Goal: Task Accomplishment & Management: Complete application form

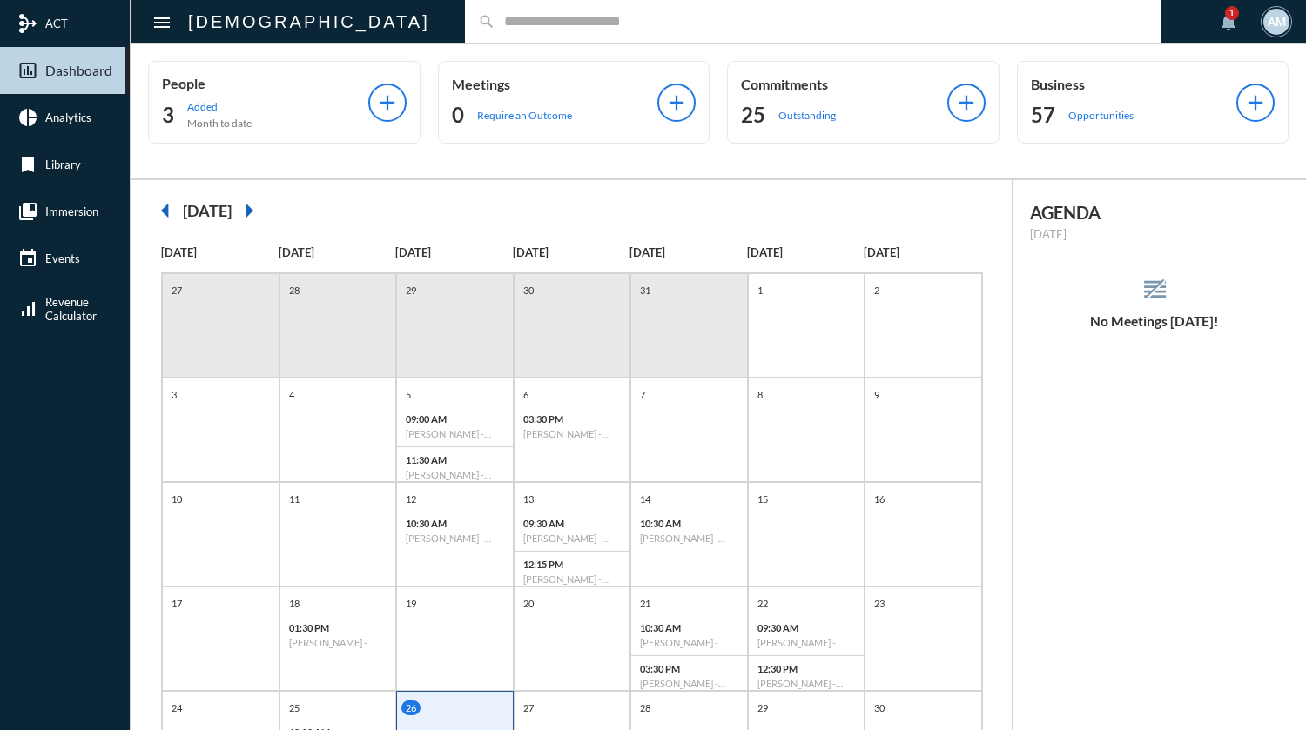
click at [556, 22] on input "text" at bounding box center [821, 21] width 653 height 15
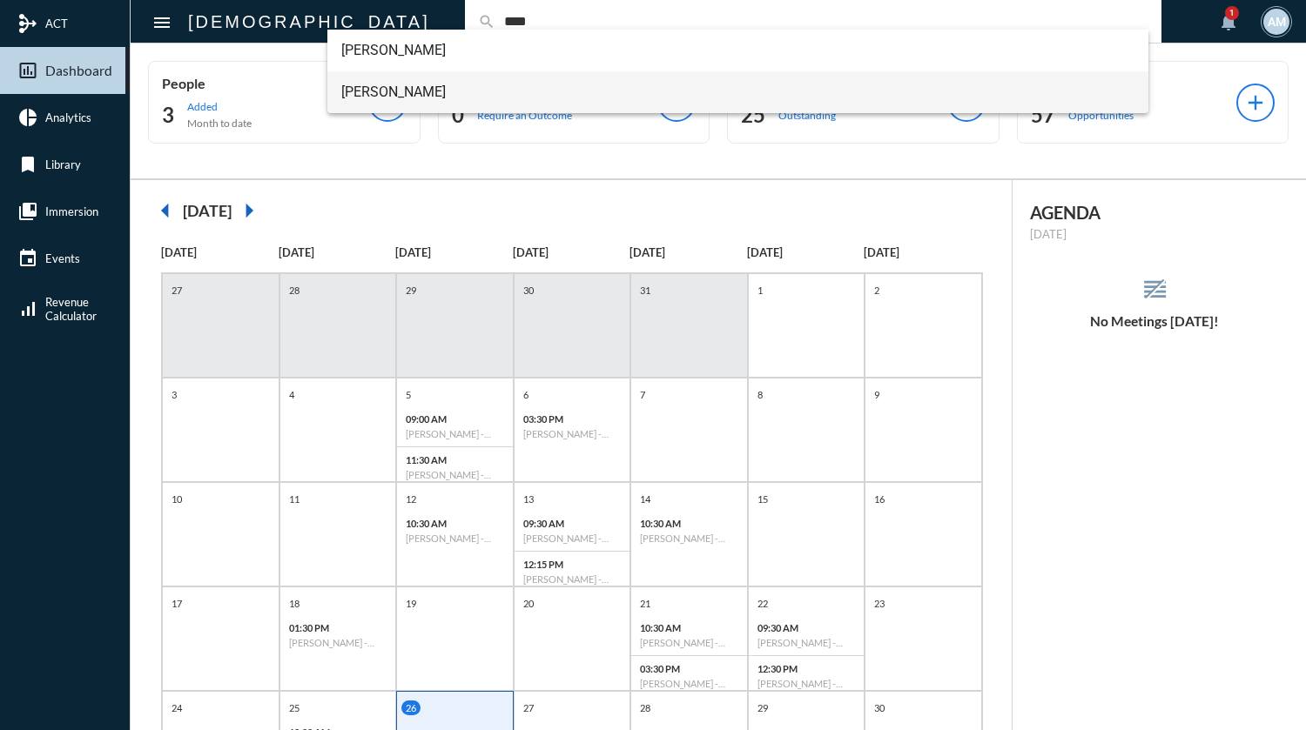
type input "****"
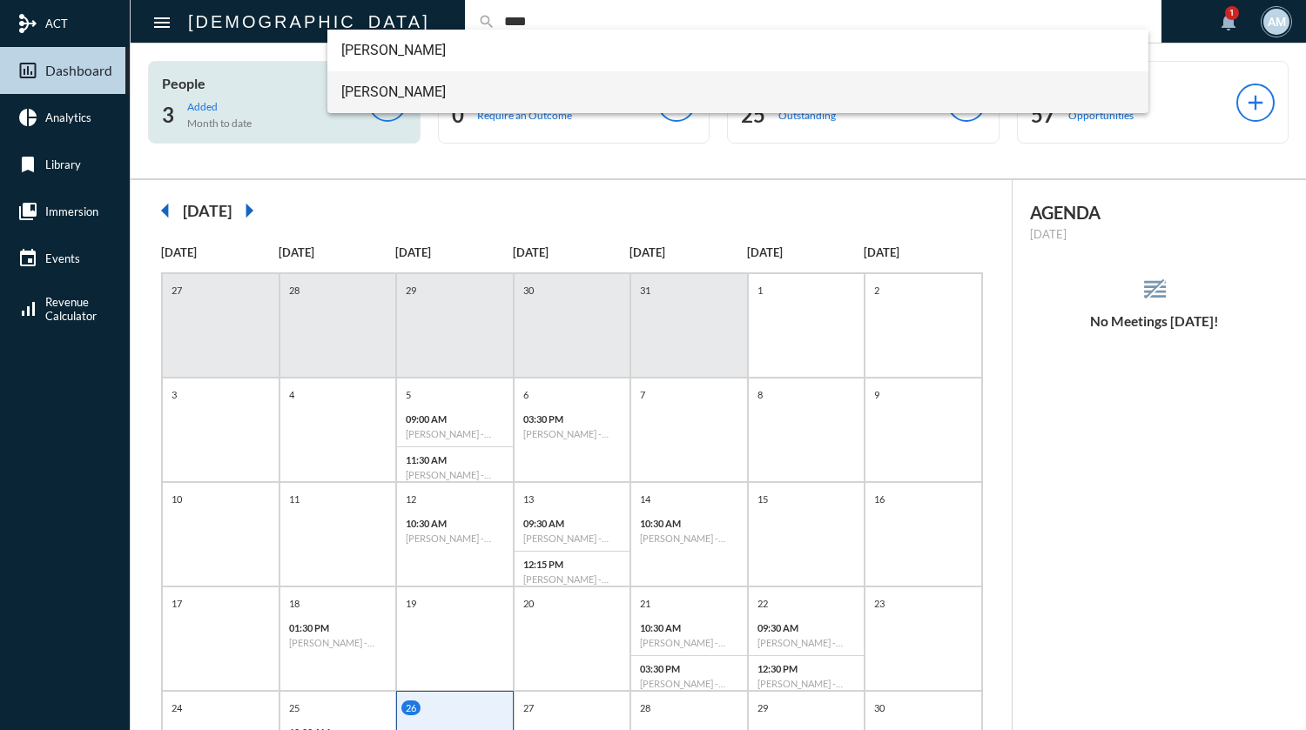
click at [380, 85] on span "[PERSON_NAME]" at bounding box center [737, 92] width 793 height 42
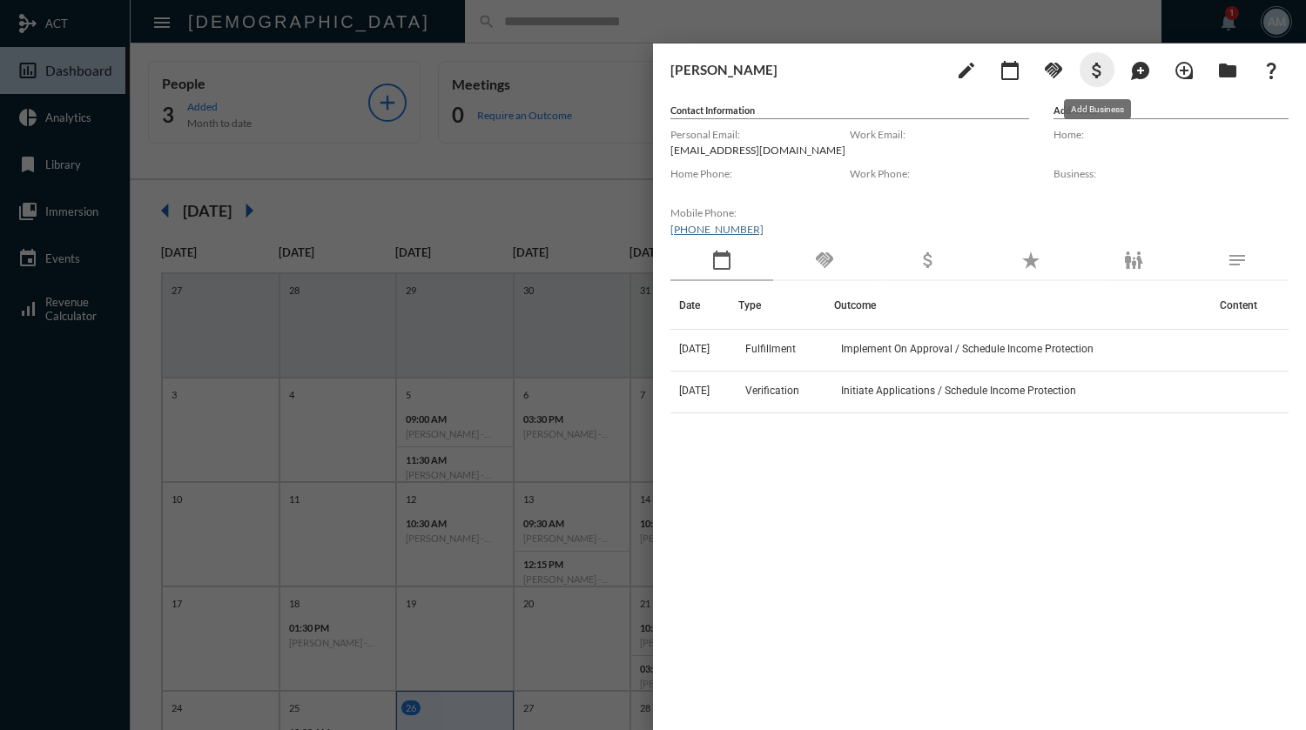
click at [1099, 68] on mat-icon "attach_money" at bounding box center [1096, 70] width 21 height 21
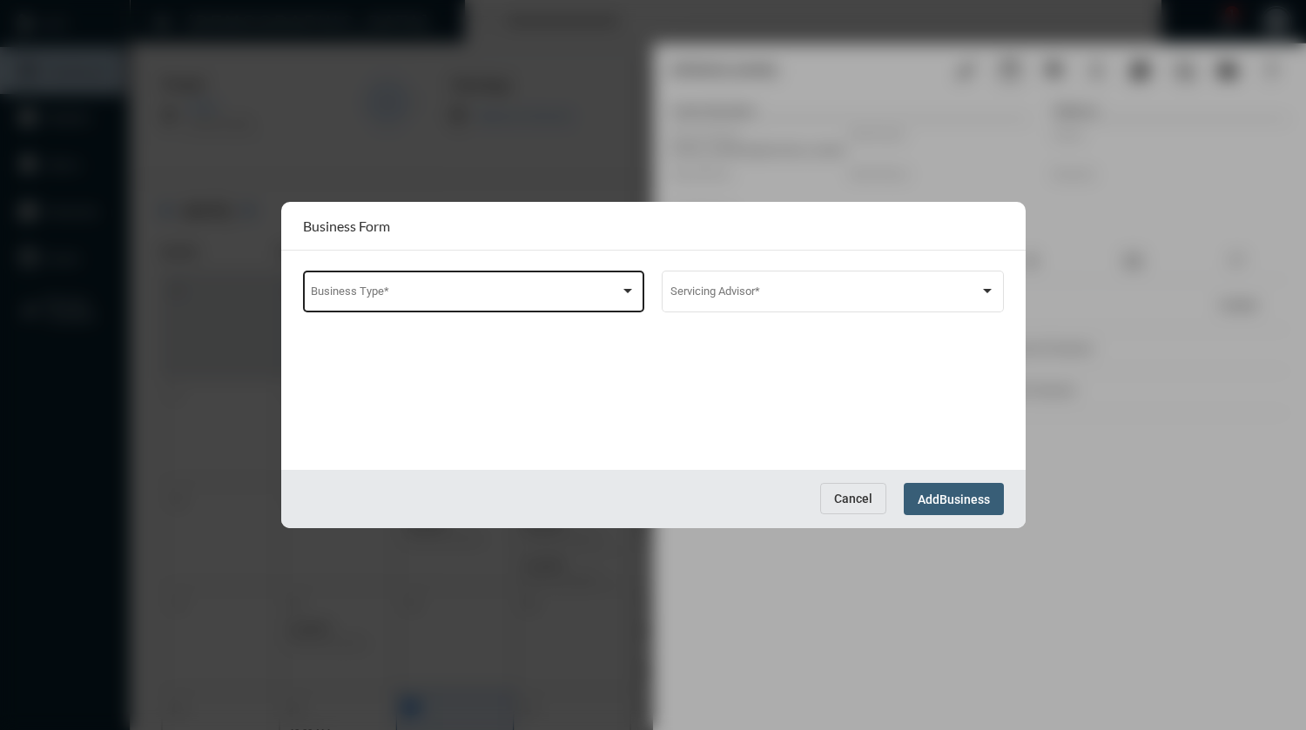
click at [635, 291] on div at bounding box center [628, 291] width 16 height 14
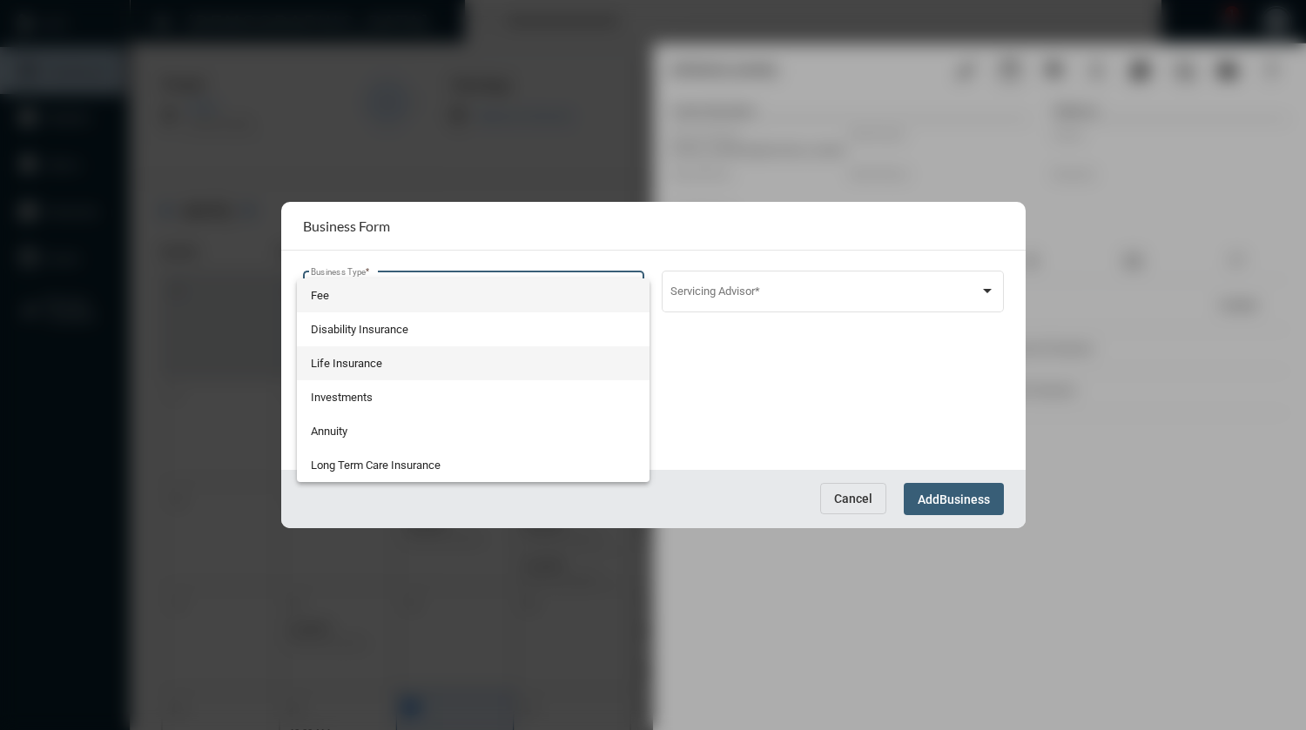
click at [469, 359] on span "Life Insurance" at bounding box center [473, 363] width 325 height 34
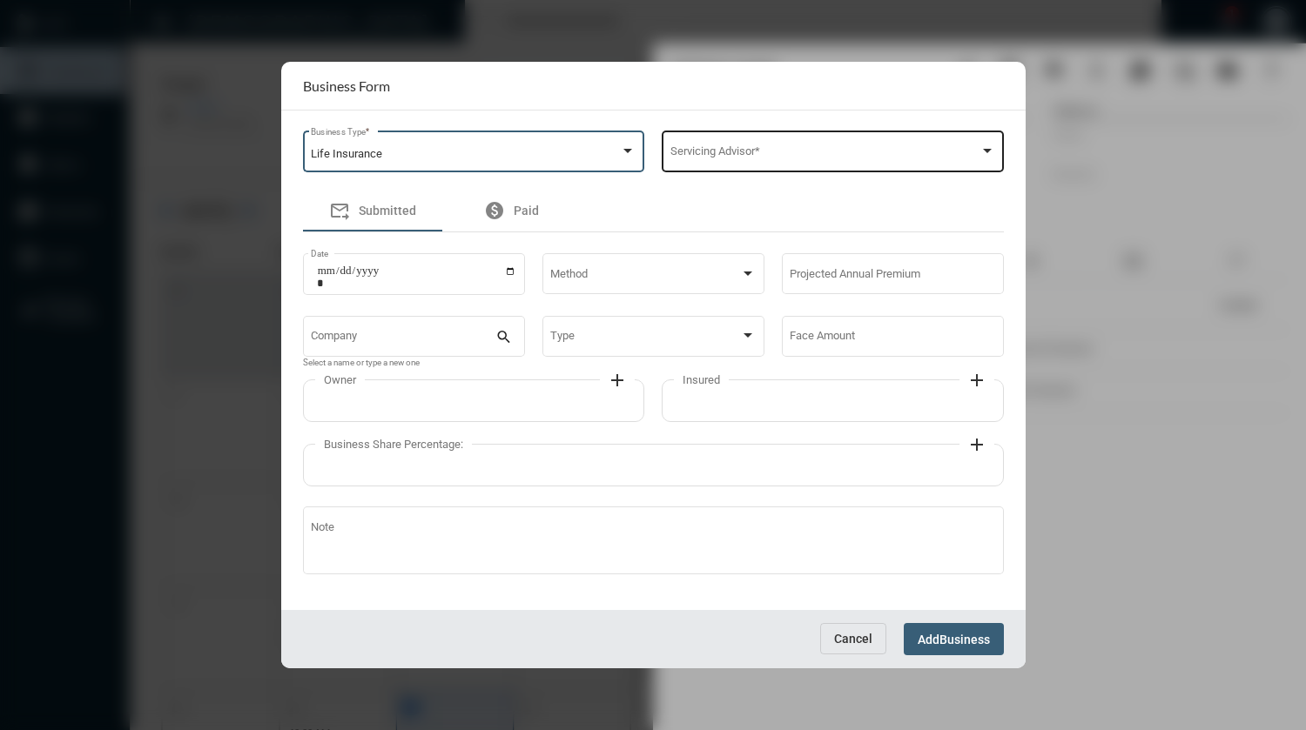
click at [731, 161] on div "Servicing Advisor *" at bounding box center [832, 150] width 325 height 44
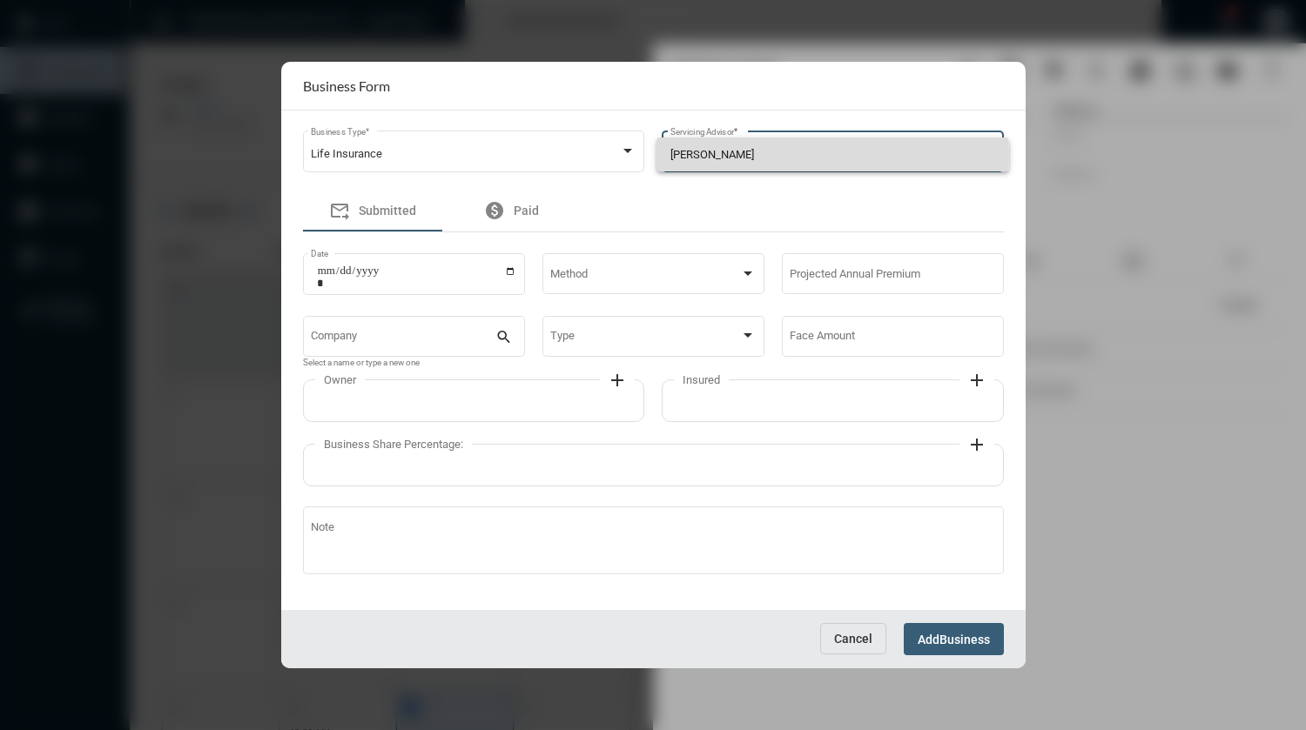
click at [737, 156] on span "[PERSON_NAME]" at bounding box center [832, 155] width 325 height 34
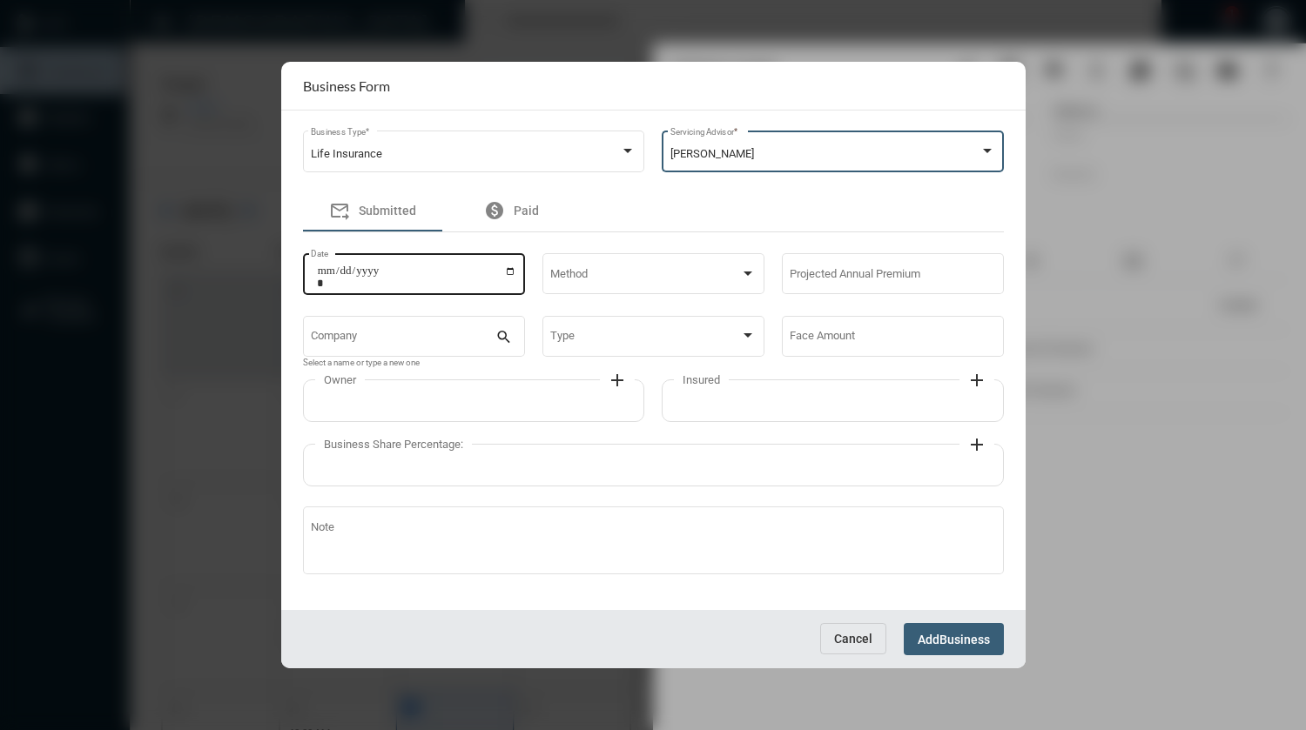
click at [514, 277] on input "Date" at bounding box center [416, 277] width 199 height 24
type input "**********"
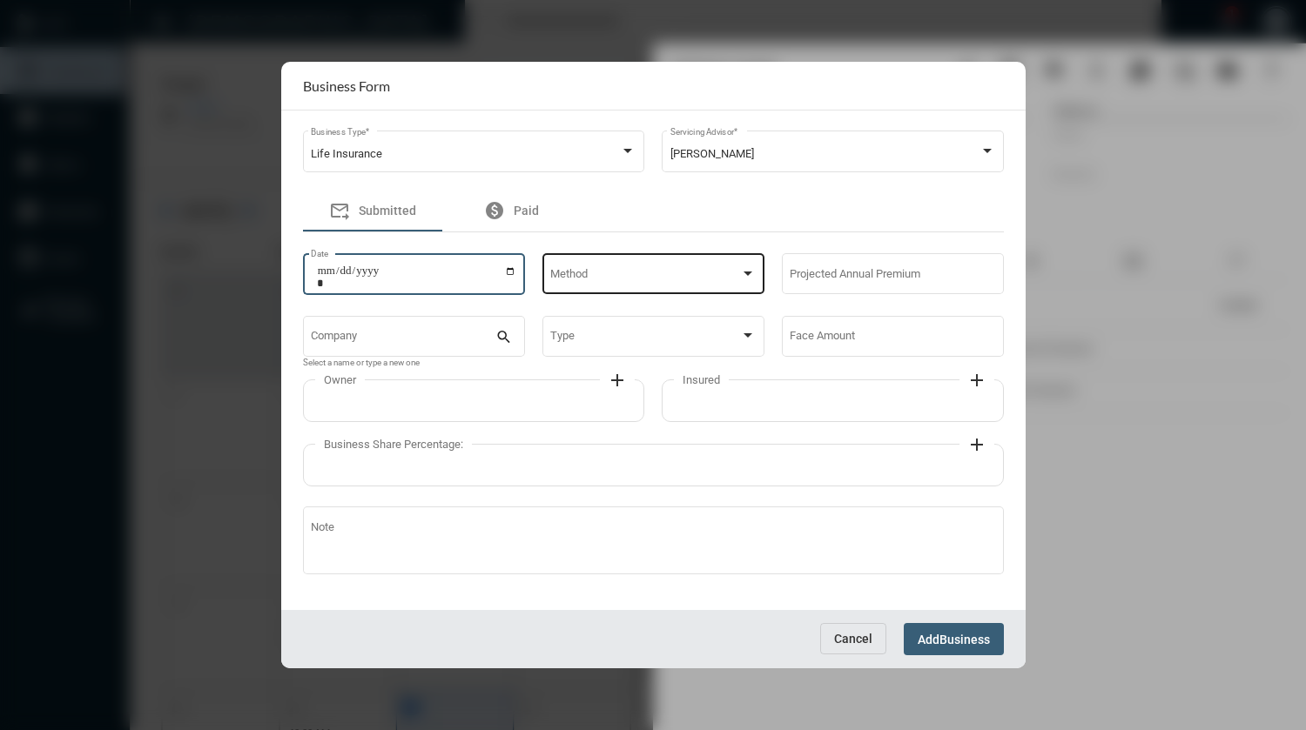
click at [588, 272] on span at bounding box center [645, 277] width 190 height 13
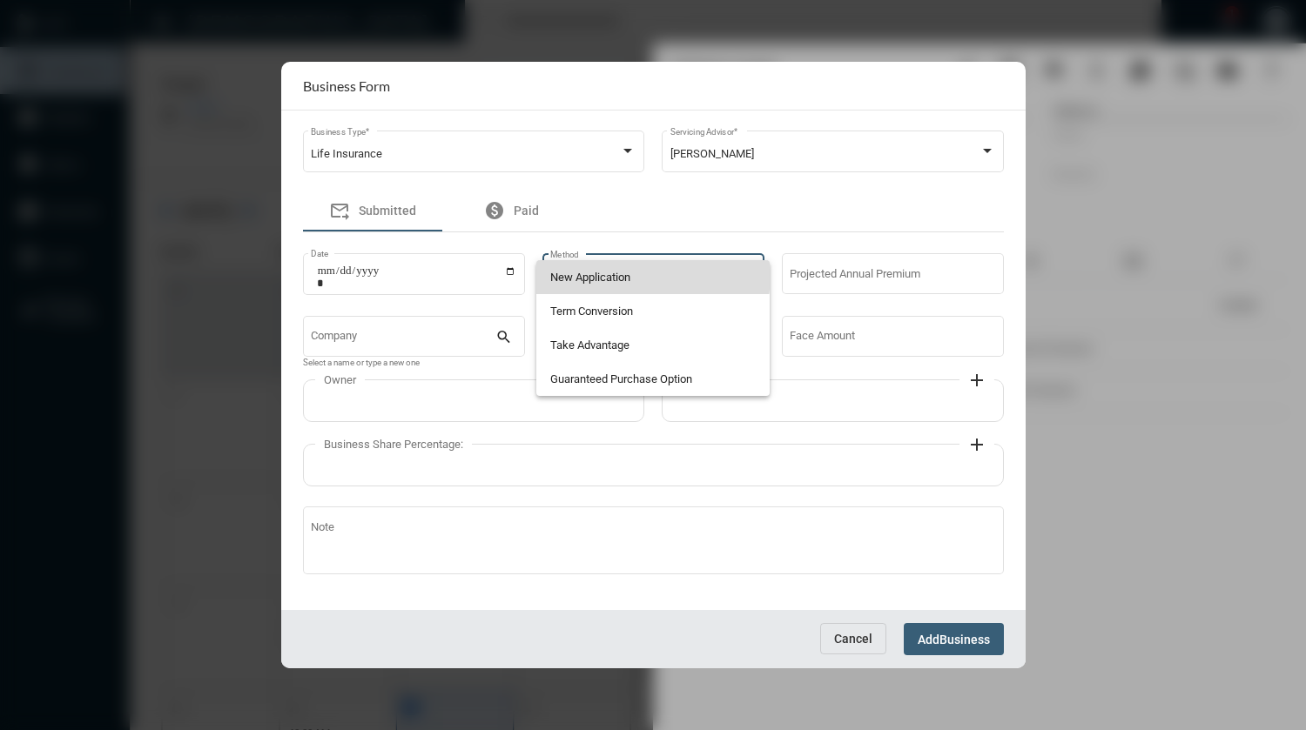
click at [588, 272] on span "New Application" at bounding box center [652, 277] width 205 height 34
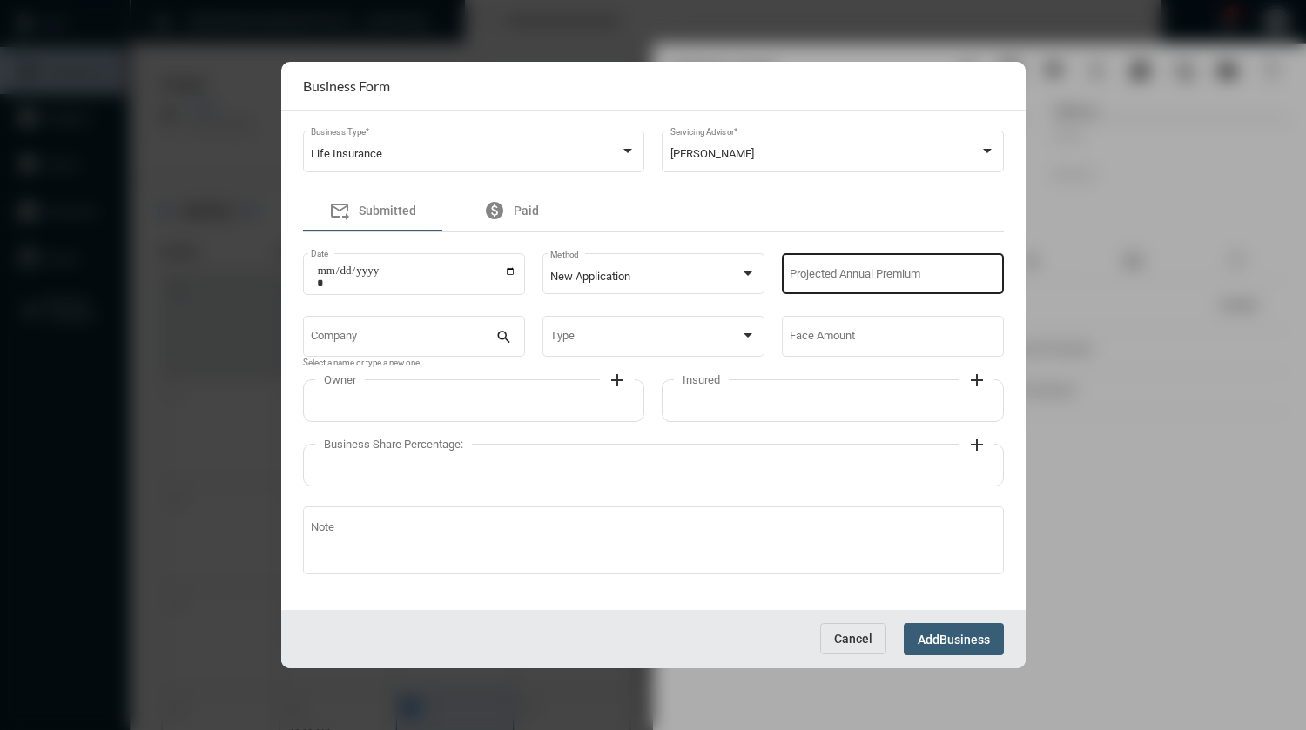
click at [816, 265] on div "Projected Annual Premium" at bounding box center [892, 273] width 205 height 44
type input "****"
click at [449, 338] on input "Company" at bounding box center [403, 339] width 185 height 13
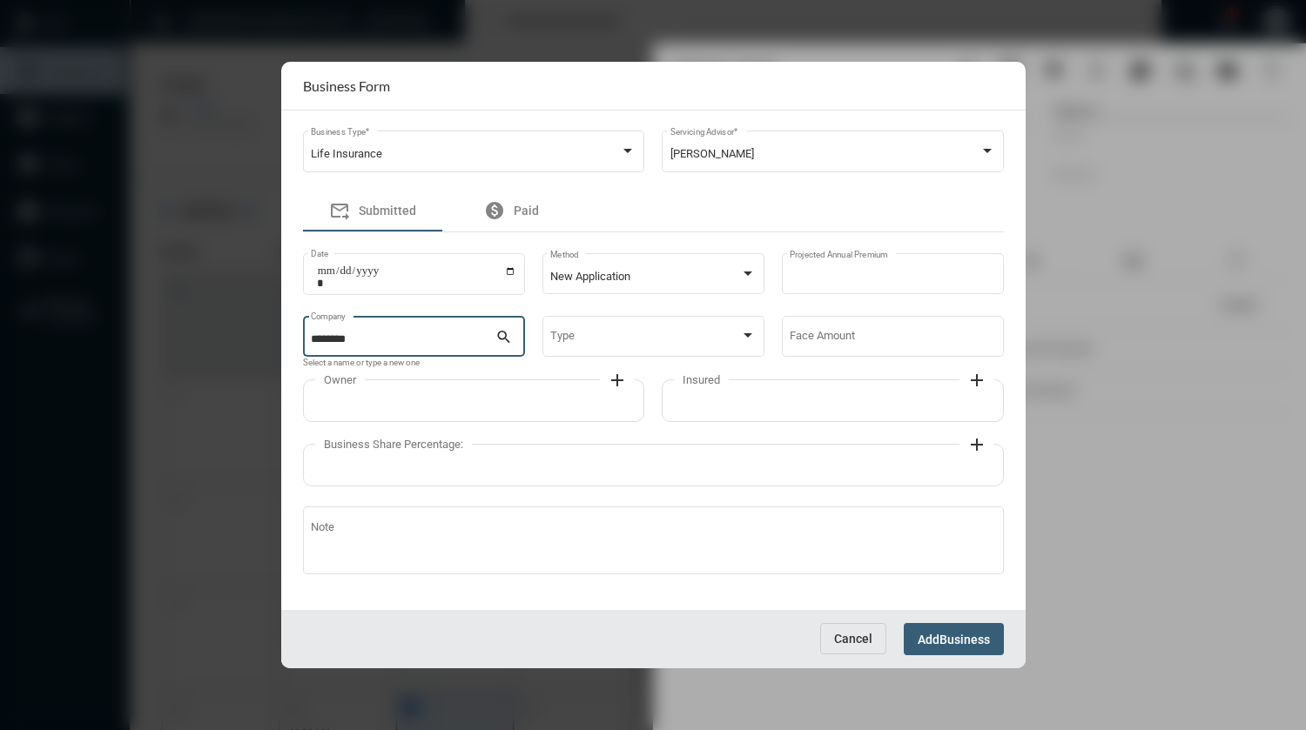
type input "********"
click at [618, 333] on div "Type" at bounding box center [652, 335] width 205 height 44
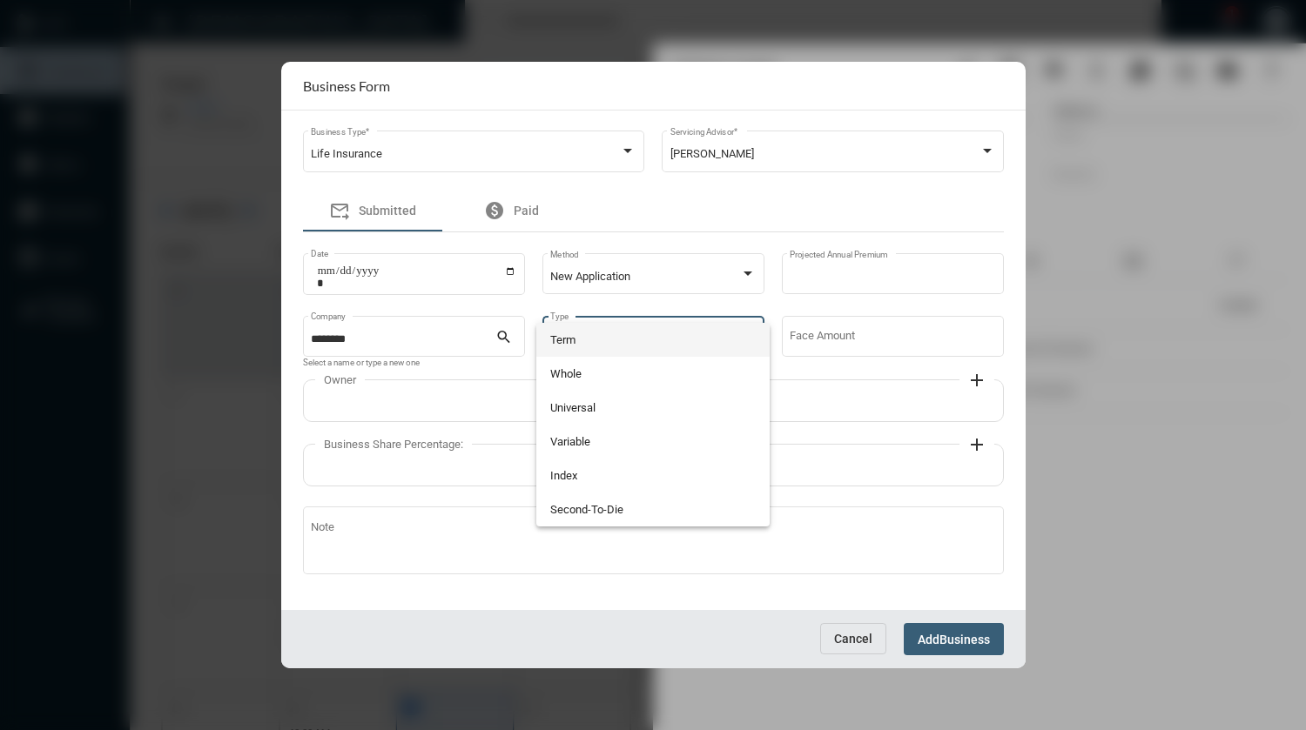
click at [582, 339] on span "Term" at bounding box center [652, 340] width 205 height 34
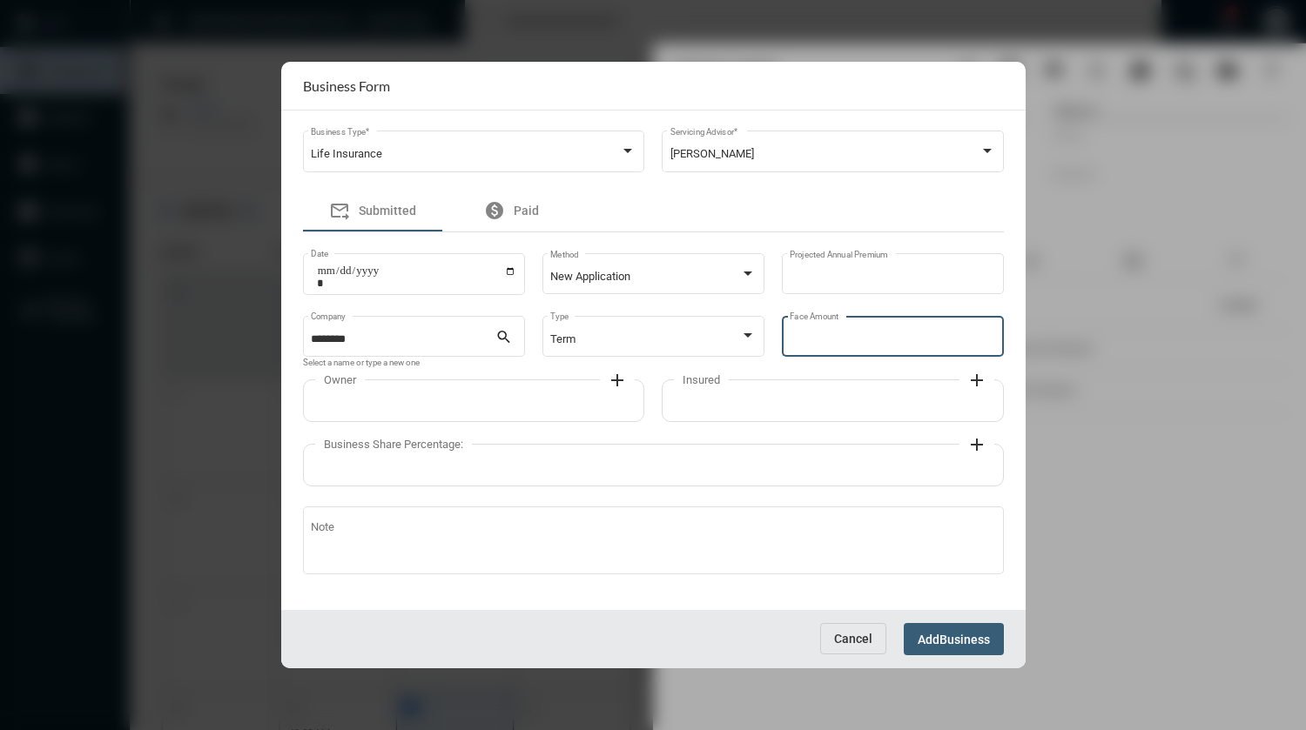
click at [807, 339] on input "Face Amount" at bounding box center [892, 339] width 205 height 13
type input "*******"
click at [616, 384] on mat-icon "add" at bounding box center [617, 380] width 21 height 21
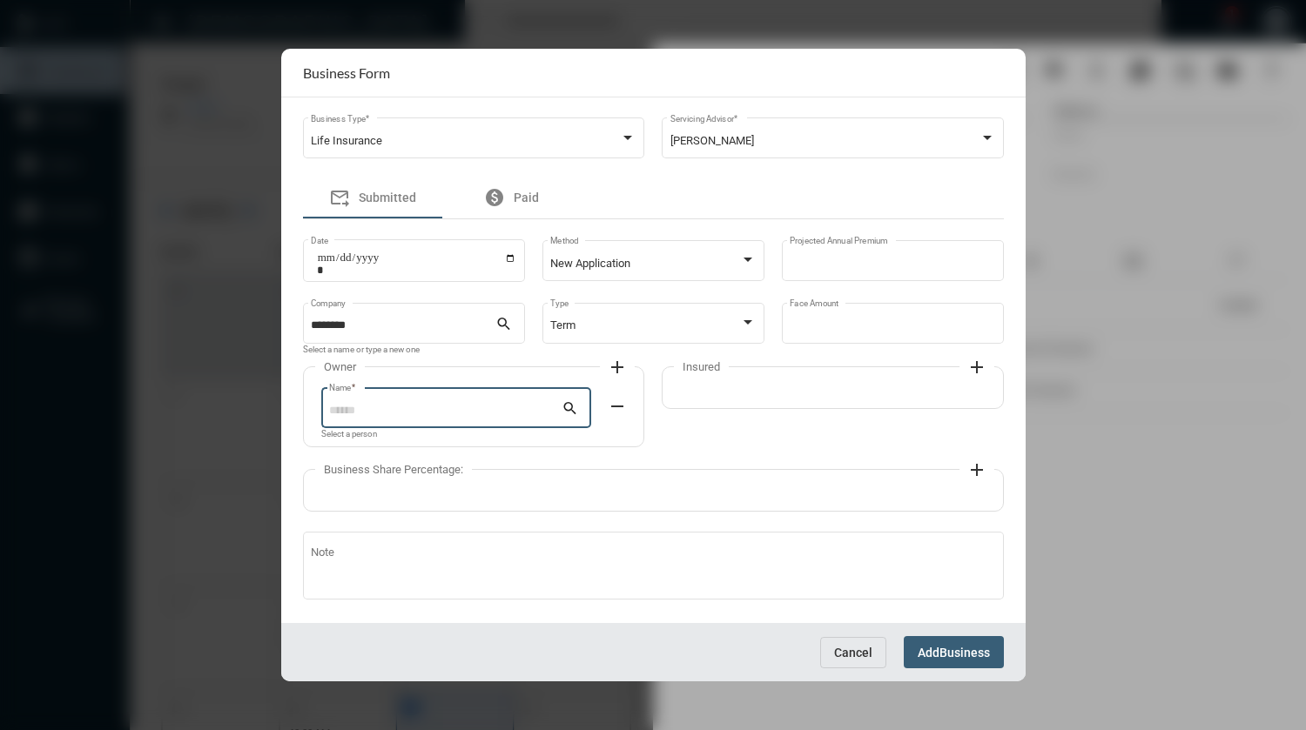
click at [494, 408] on input "Name *" at bounding box center [445, 411] width 232 height 13
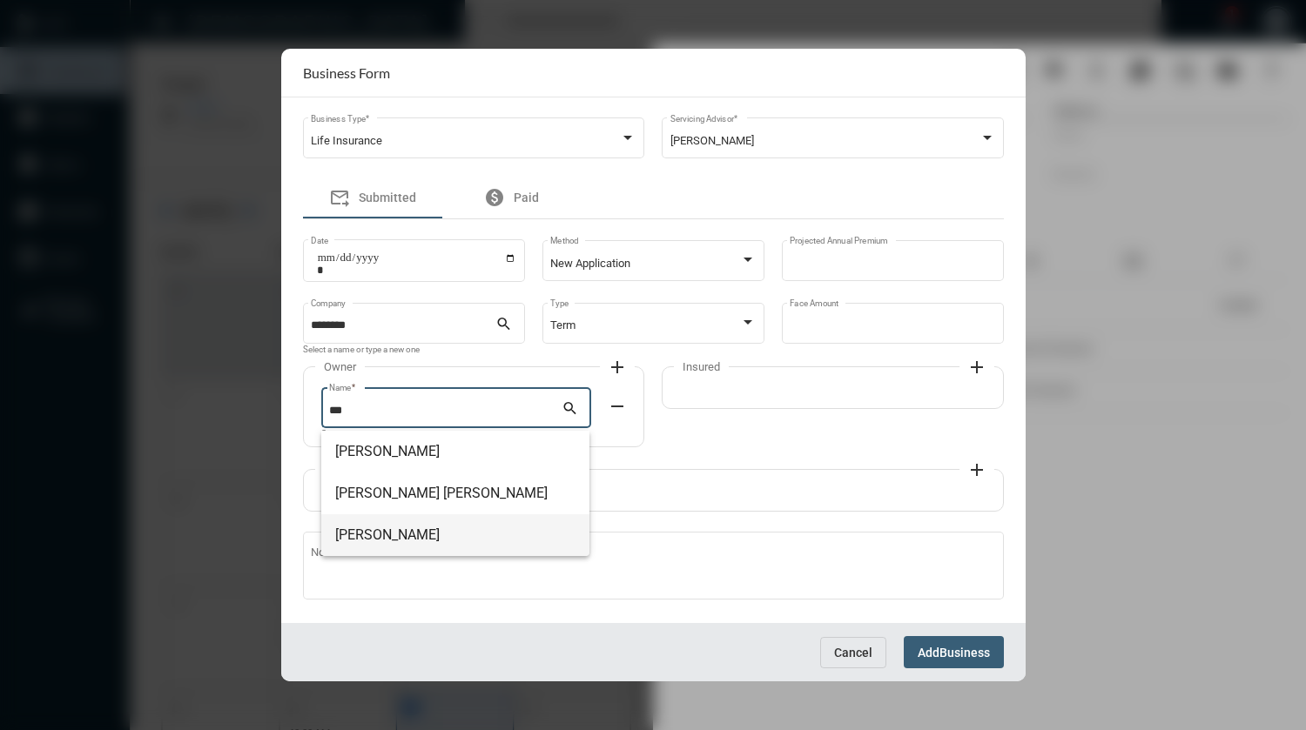
drag, startPoint x: 438, startPoint y: 531, endPoint x: 527, endPoint y: 488, distance: 98.5
click at [441, 527] on span "[PERSON_NAME]" at bounding box center [455, 535] width 240 height 42
type input "**********"
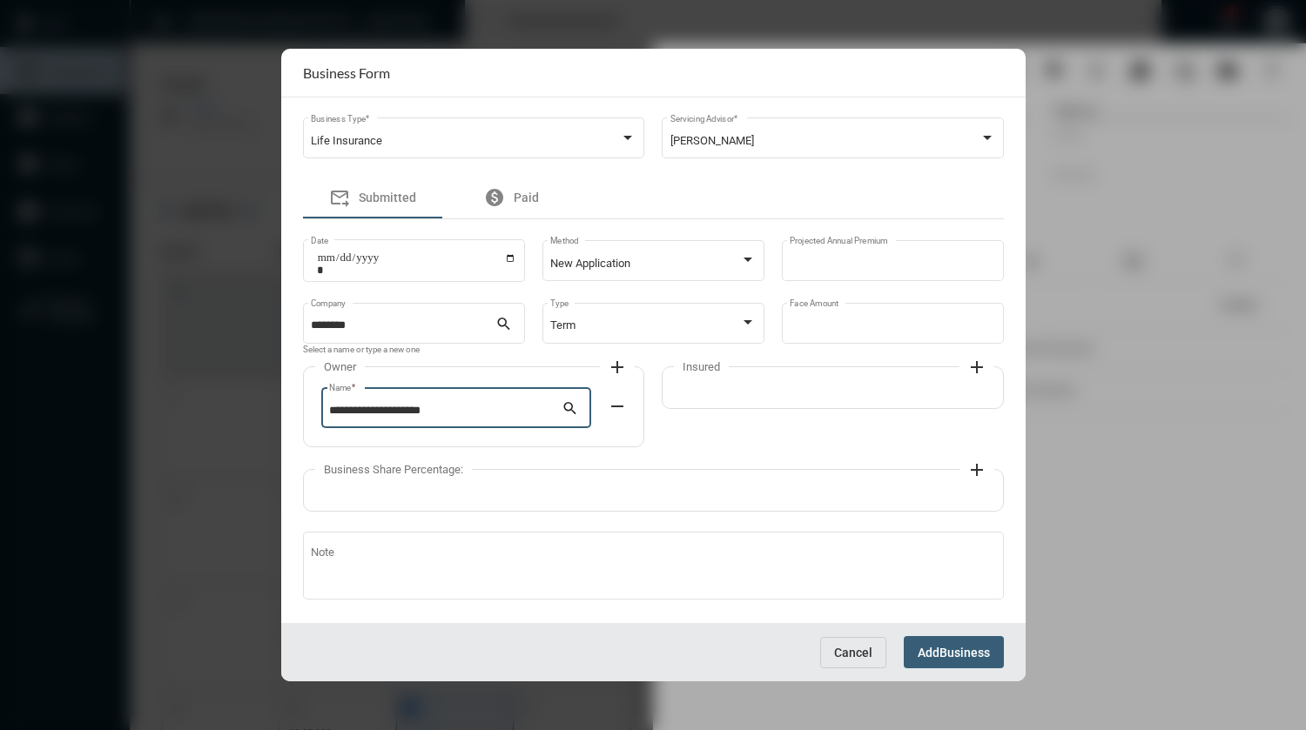
click at [970, 370] on mat-icon "add" at bounding box center [976, 367] width 21 height 21
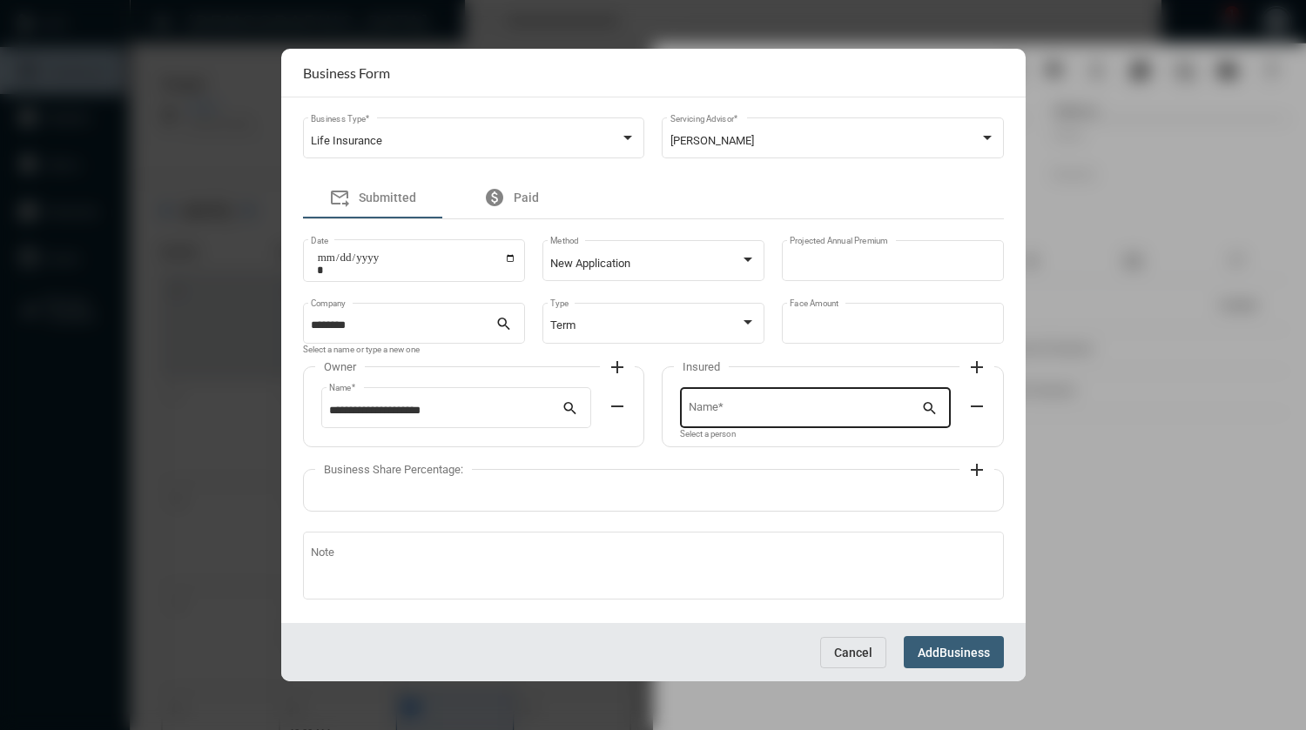
click at [798, 414] on input "Name *" at bounding box center [805, 411] width 232 height 13
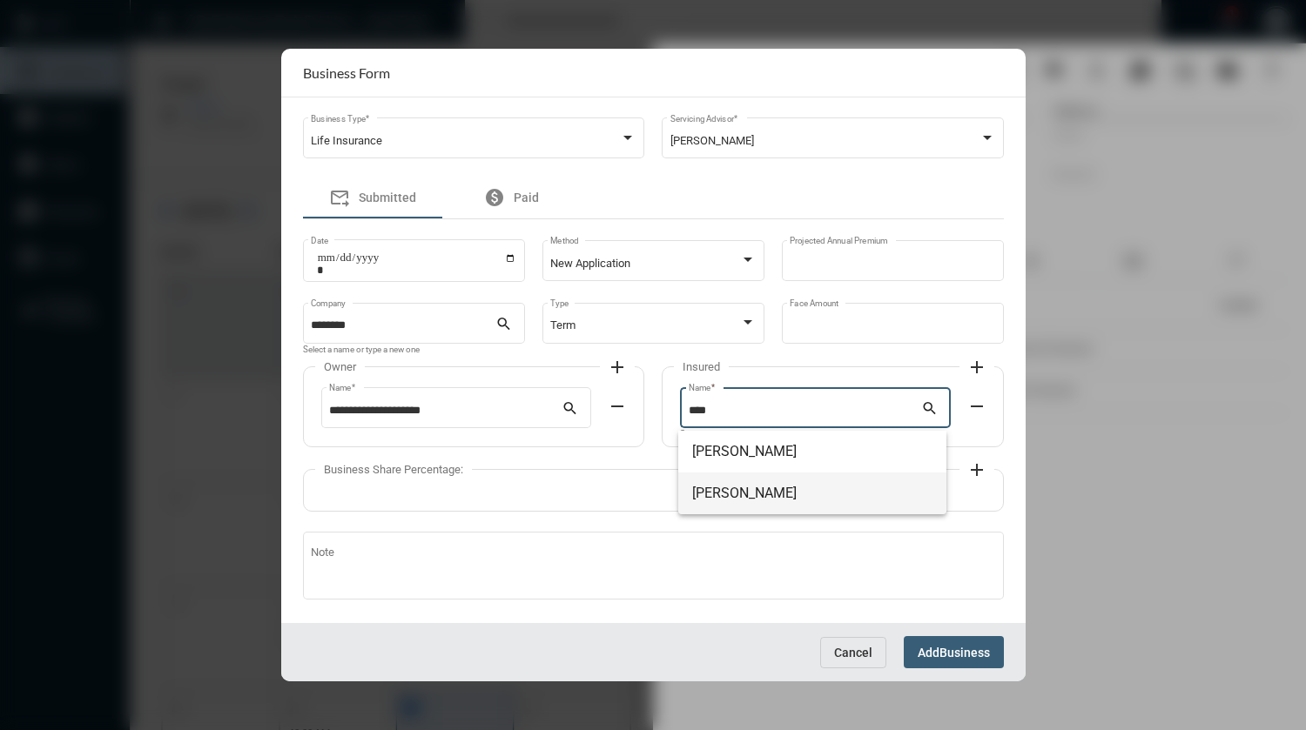
click at [779, 494] on span "[PERSON_NAME]" at bounding box center [812, 494] width 240 height 42
type input "**********"
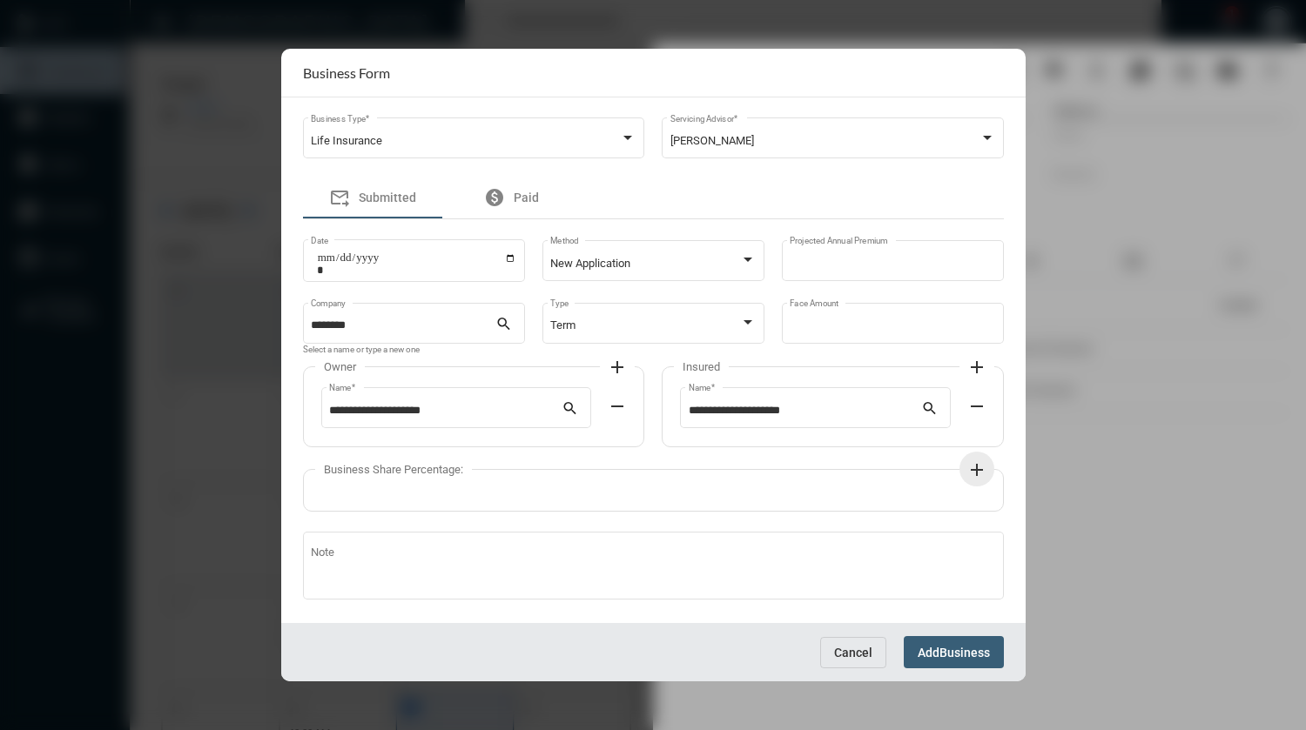
click at [976, 476] on mat-icon "add" at bounding box center [976, 470] width 21 height 21
click at [538, 511] on input "Name *" at bounding box center [461, 513] width 264 height 13
click at [600, 513] on mat-icon "search" at bounding box center [603, 512] width 21 height 21
click at [600, 511] on mat-icon "search" at bounding box center [603, 512] width 21 height 21
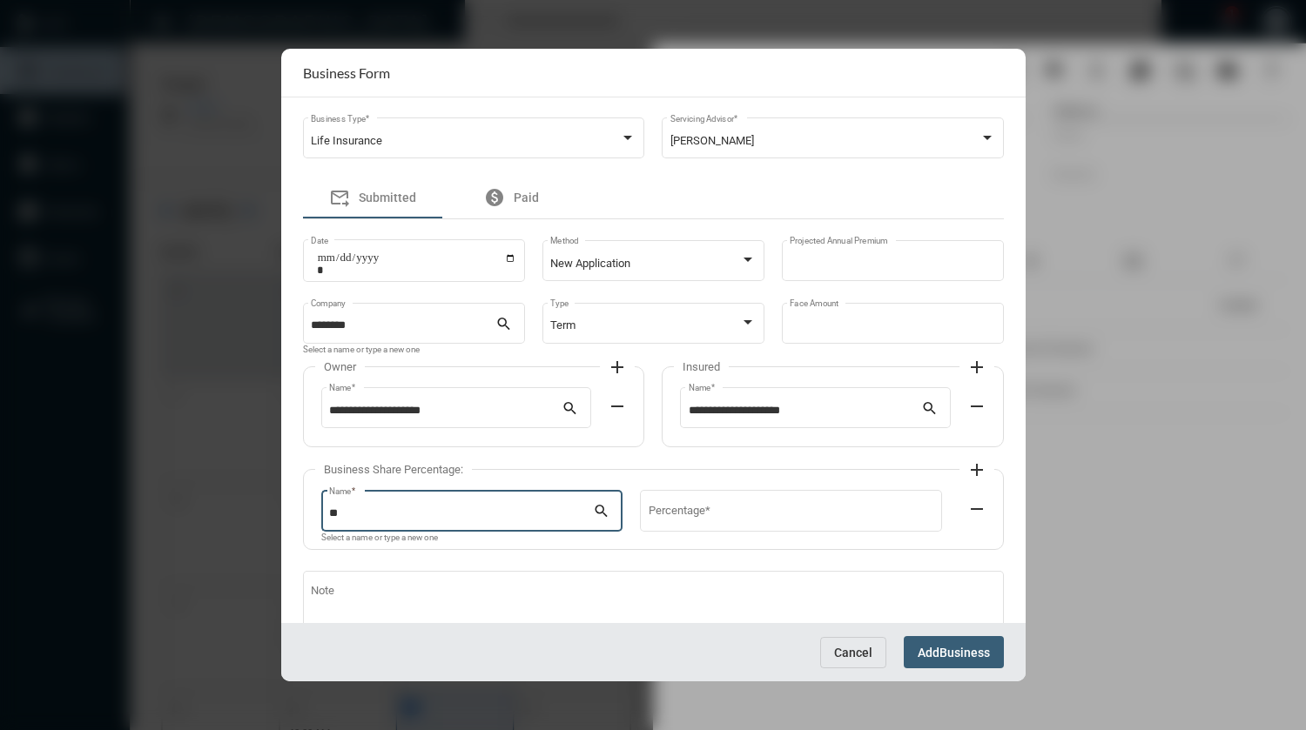
type input "*"
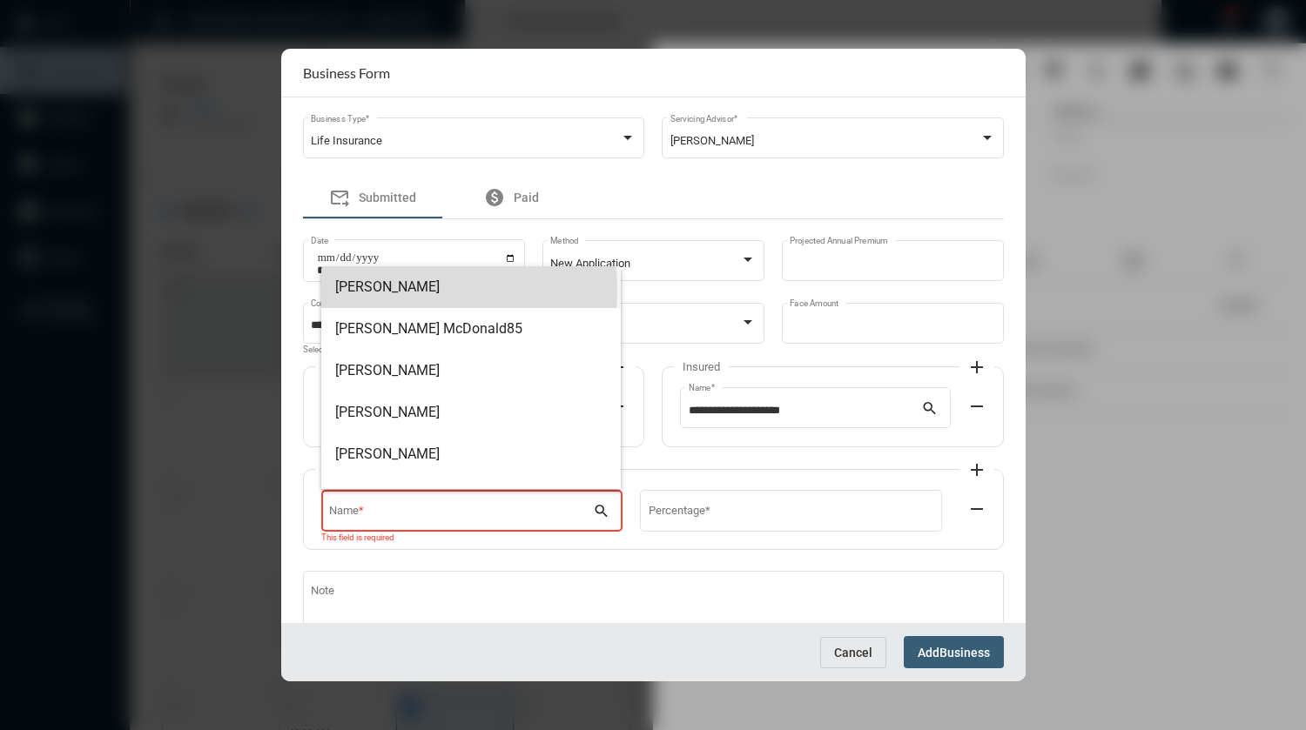
click at [420, 291] on span "[PERSON_NAME]" at bounding box center [471, 287] width 272 height 42
type input "**********"
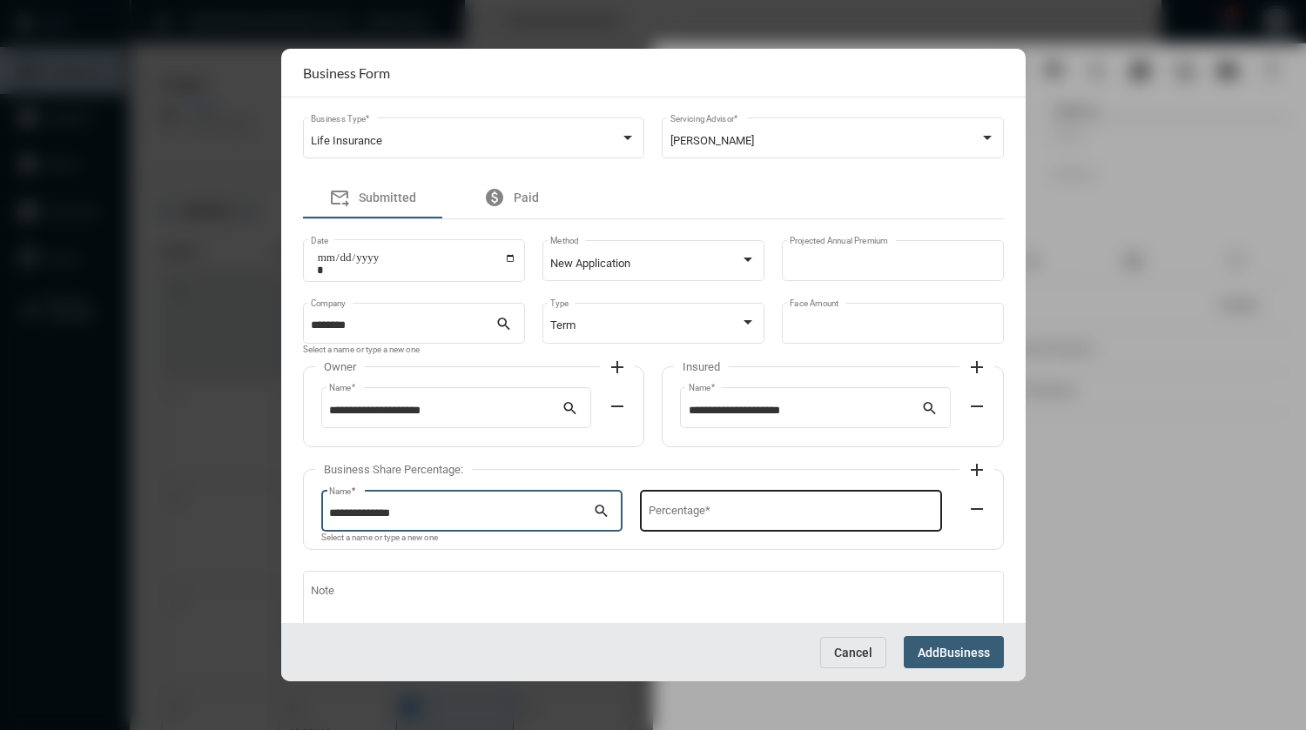
click at [677, 507] on div "Percentage *" at bounding box center [790, 509] width 285 height 44
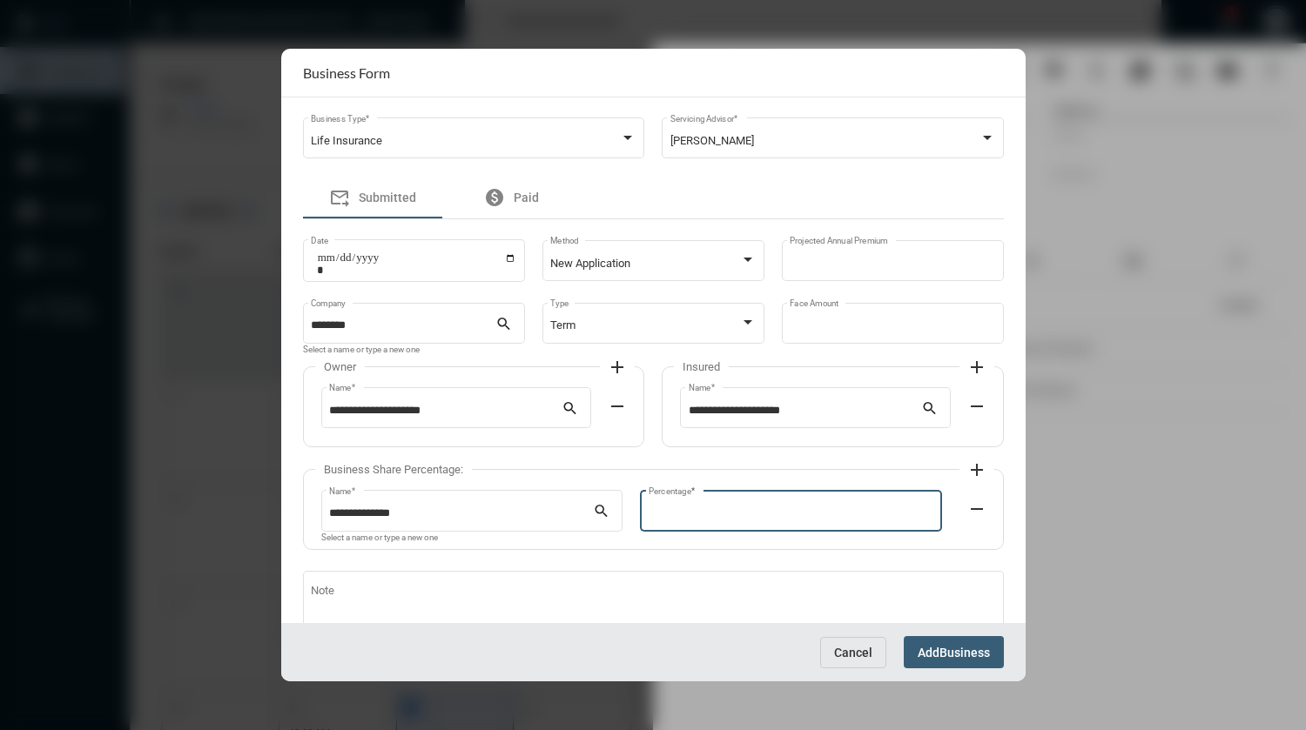
type input "**"
click at [976, 478] on mat-icon "add" at bounding box center [976, 470] width 21 height 21
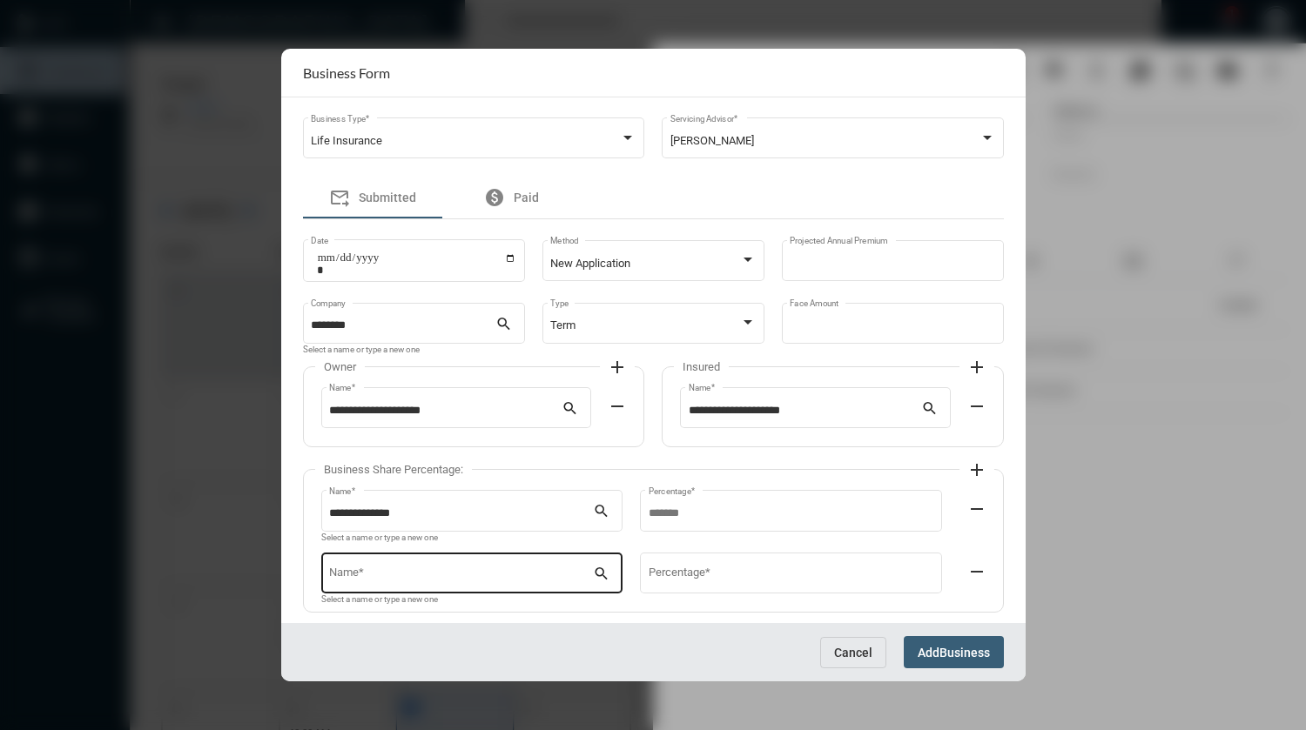
click at [432, 574] on input "Name *" at bounding box center [461, 575] width 264 height 13
drag, startPoint x: 441, startPoint y: 610, endPoint x: 516, endPoint y: 601, distance: 75.5
click at [442, 610] on span "[PERSON_NAME]" at bounding box center [471, 617] width 272 height 42
type input "**********"
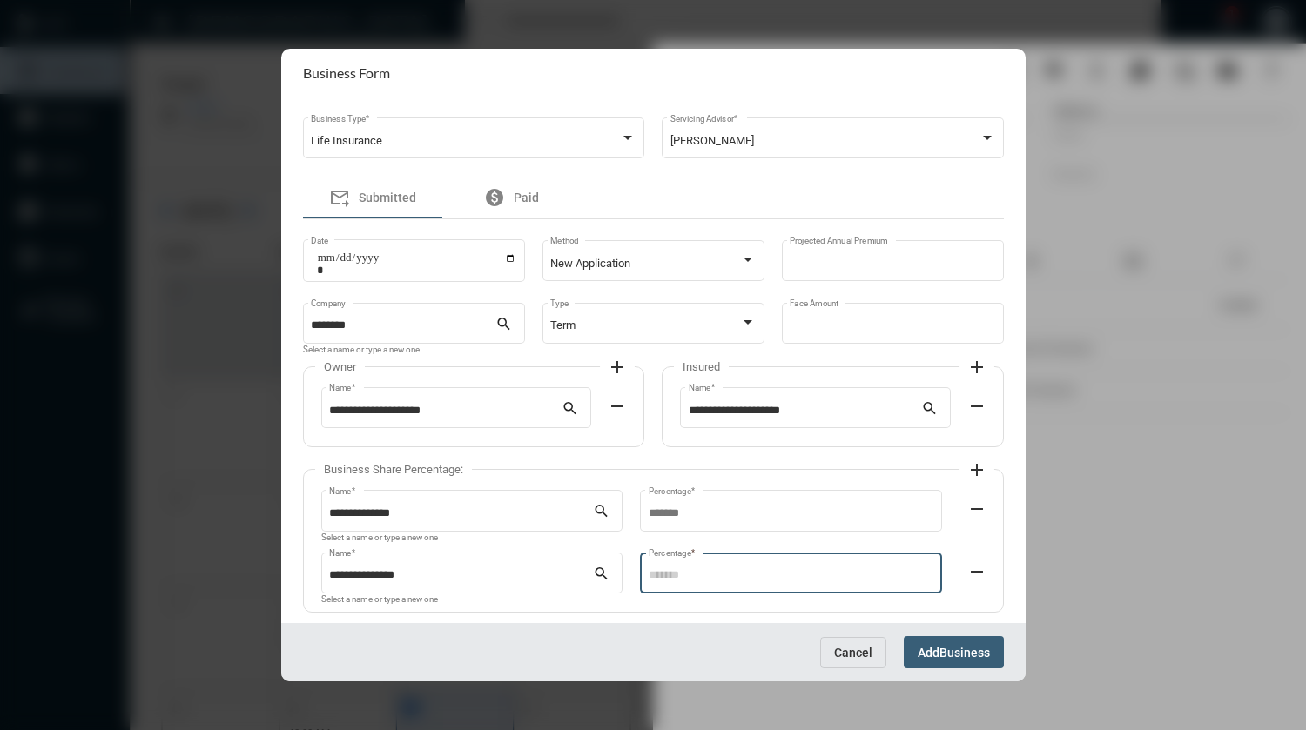
click at [668, 580] on input "Percentage *" at bounding box center [790, 575] width 285 height 13
type input "*"
click at [971, 467] on mat-icon "add" at bounding box center [976, 470] width 21 height 21
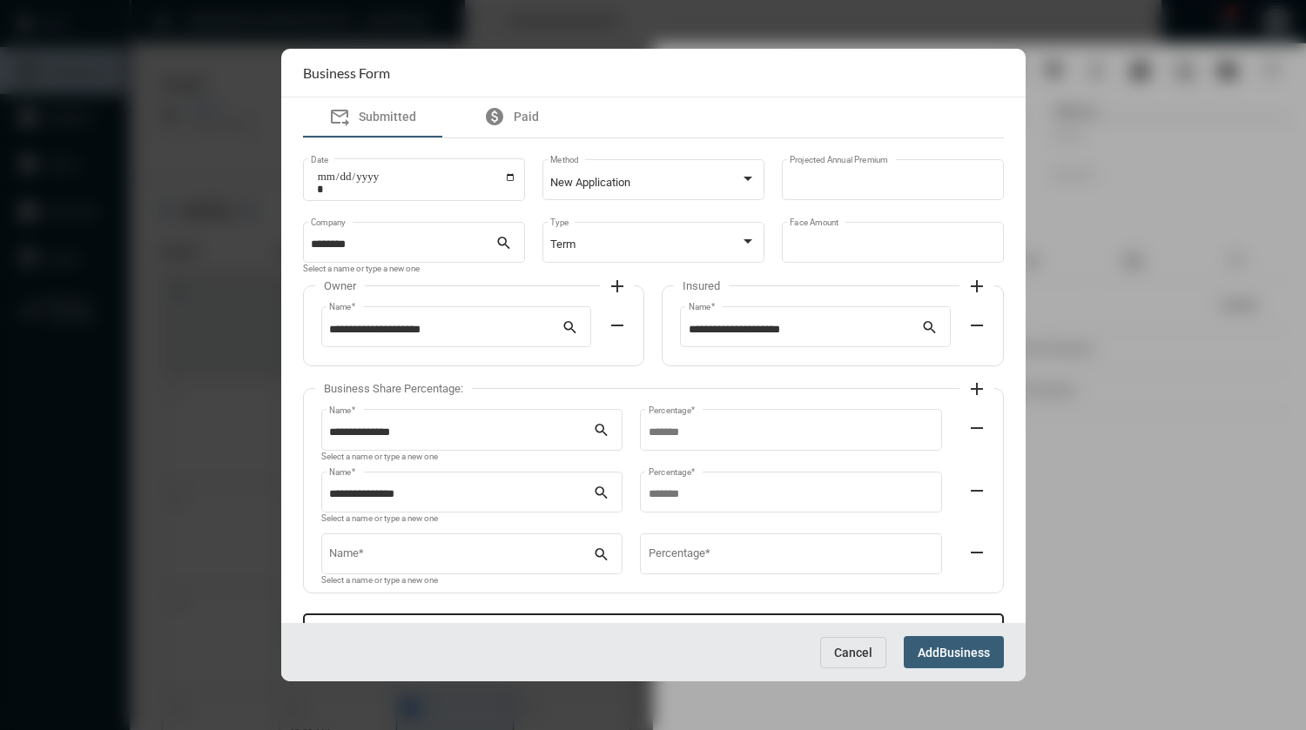
scroll to position [178, 0]
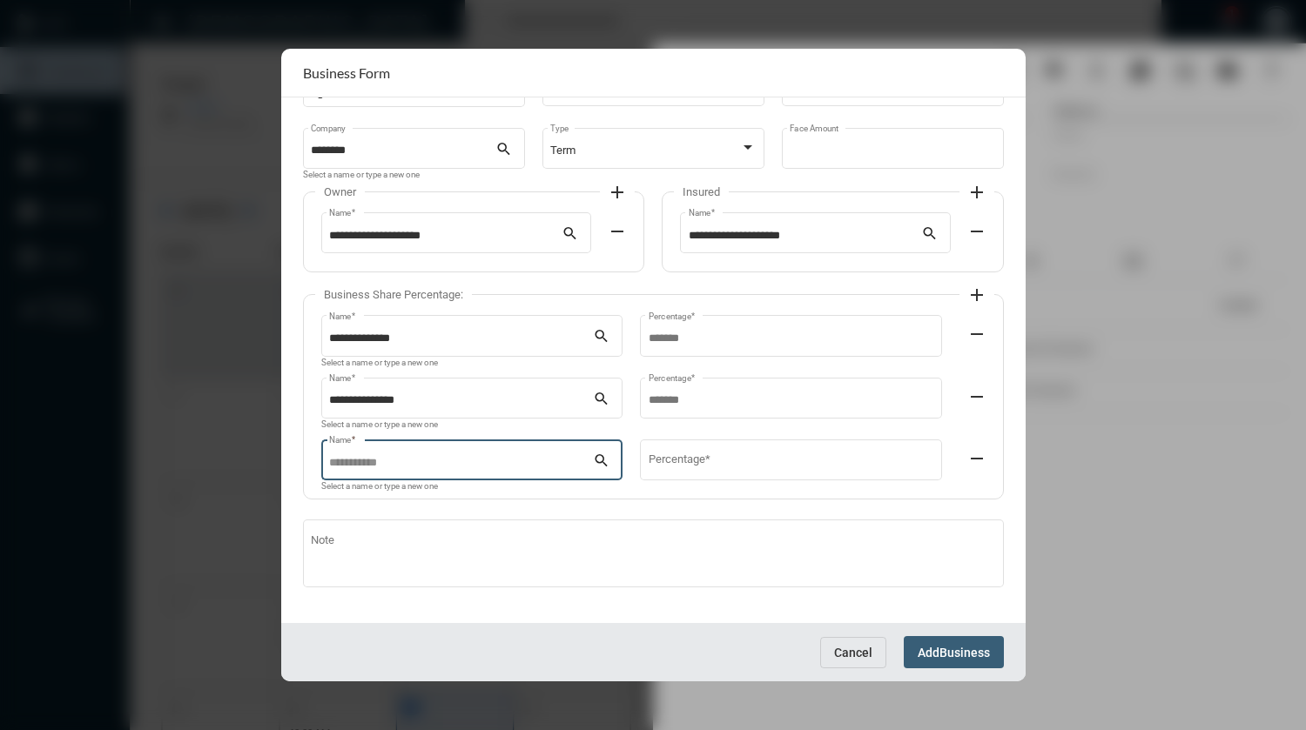
click at [420, 464] on input "Name *" at bounding box center [461, 463] width 264 height 13
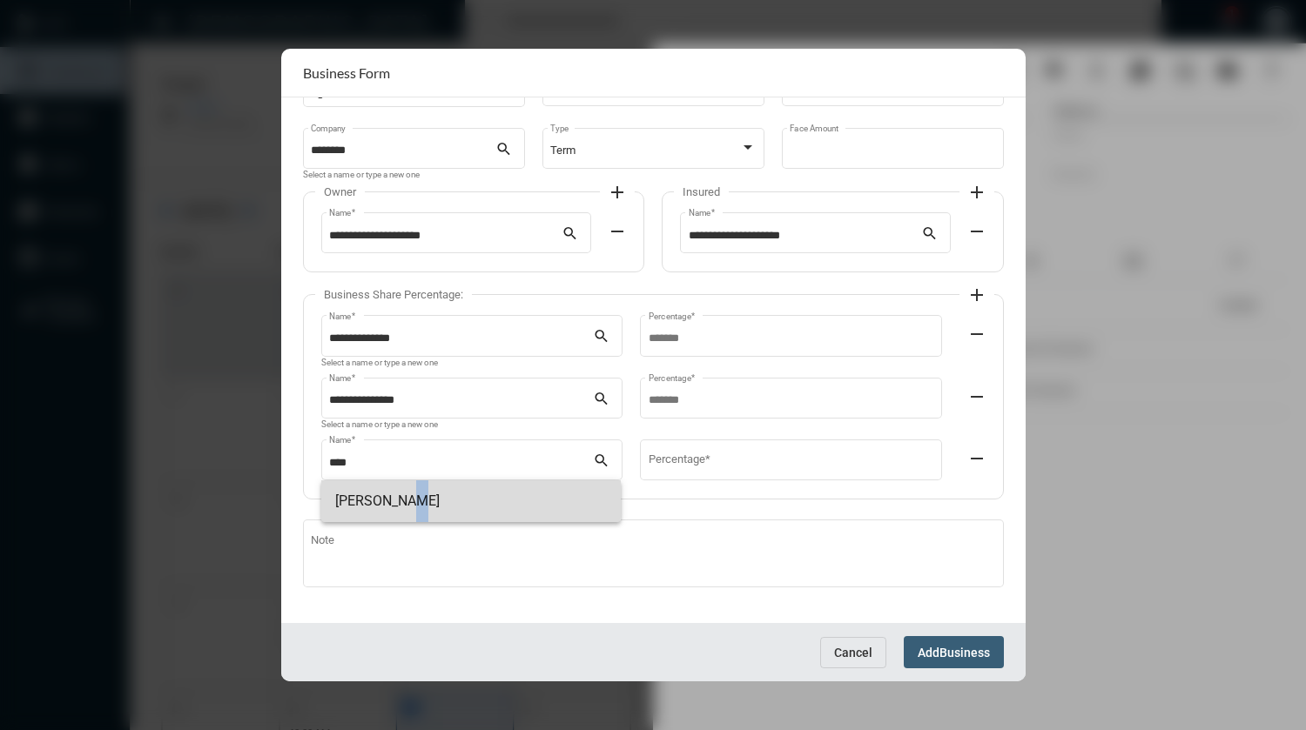
drag, startPoint x: 394, startPoint y: 497, endPoint x: 506, endPoint y: 495, distance: 111.4
click at [395, 496] on span "[PERSON_NAME]" at bounding box center [471, 501] width 272 height 42
type input "**********"
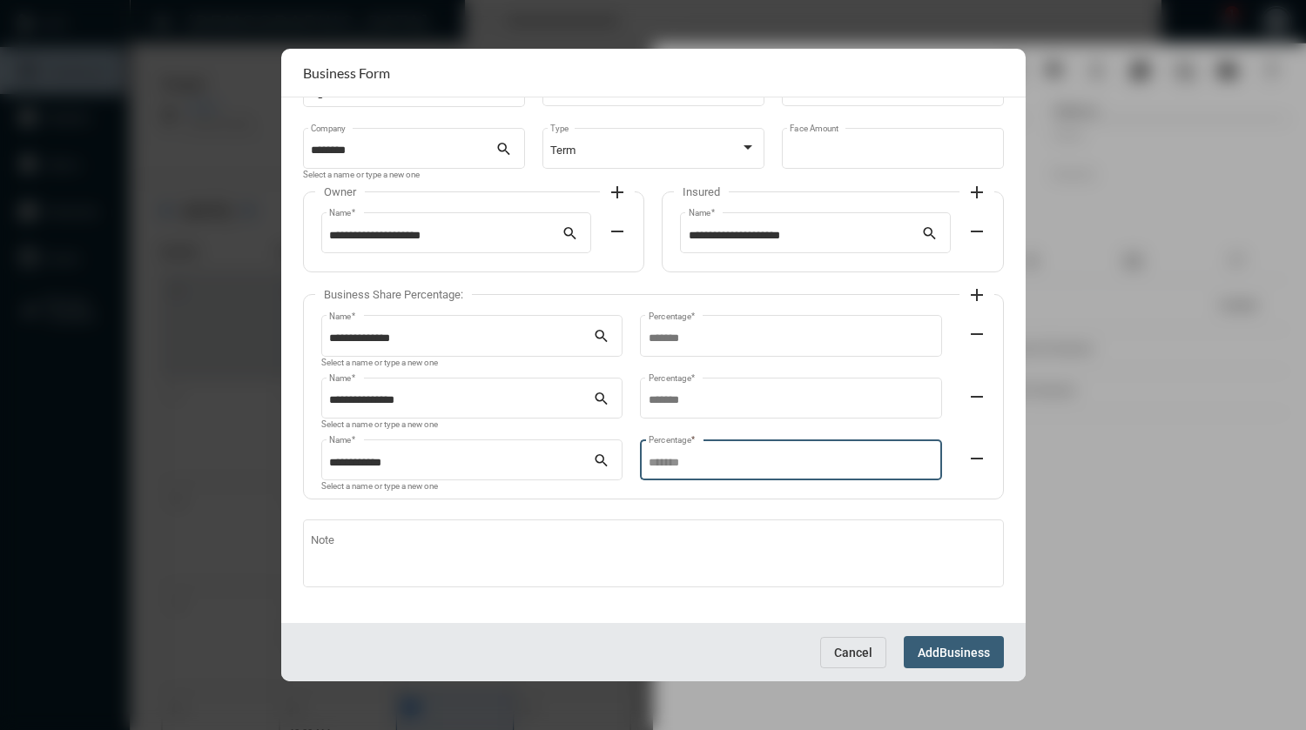
click at [660, 464] on input "Percentage *" at bounding box center [790, 463] width 285 height 13
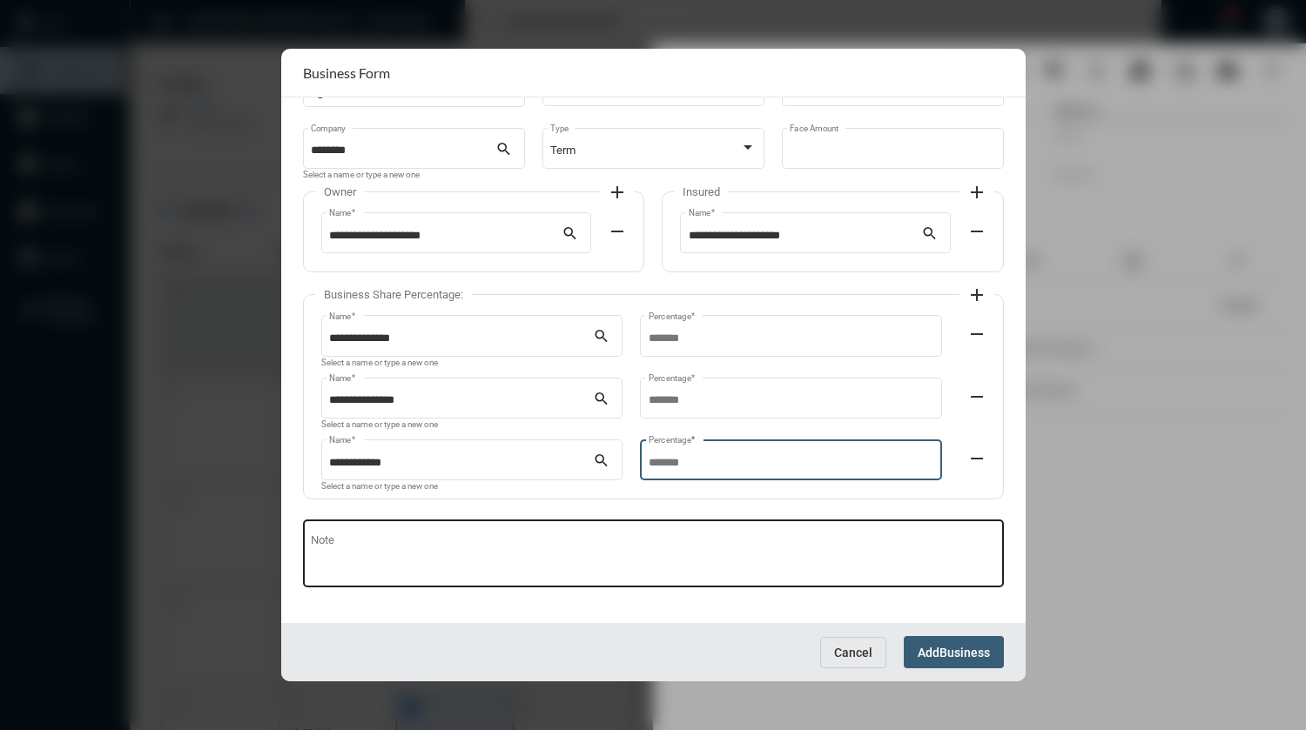
type input "*"
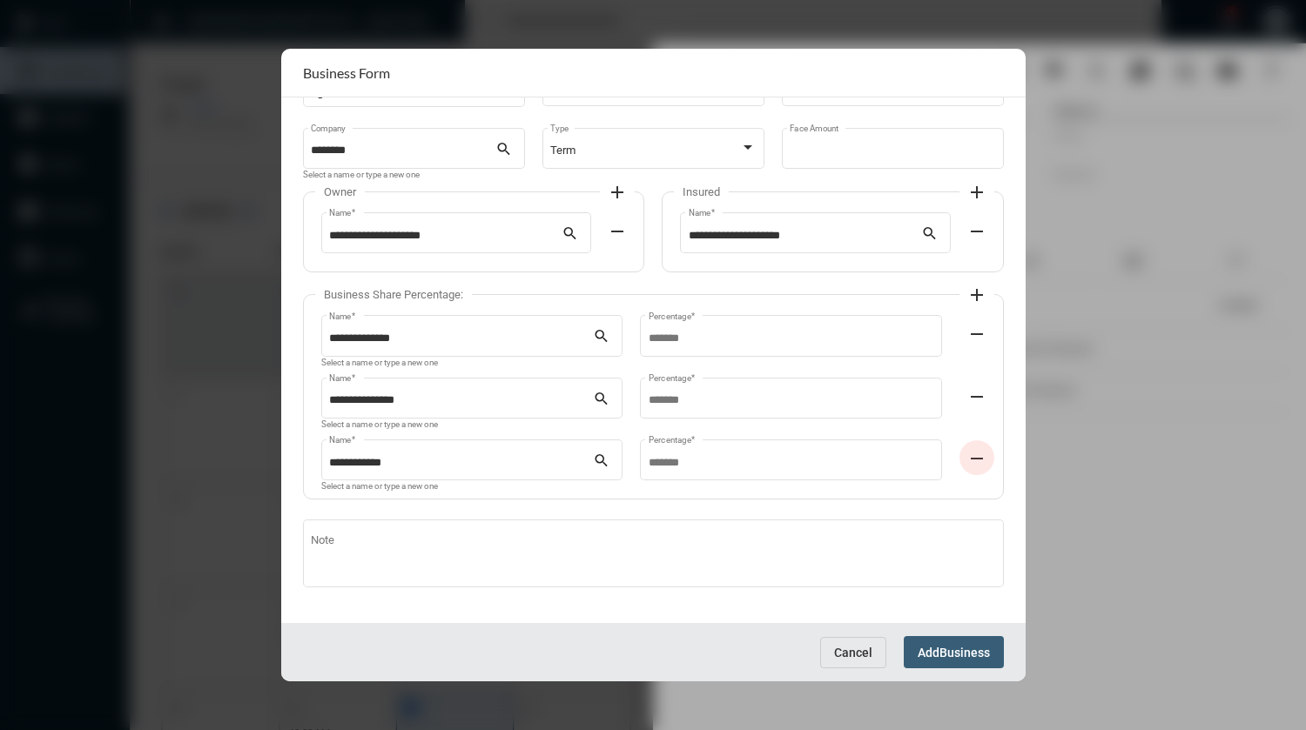
click at [951, 653] on span "Business" at bounding box center [964, 653] width 50 height 14
click at [951, 653] on div at bounding box center [653, 365] width 744 height 633
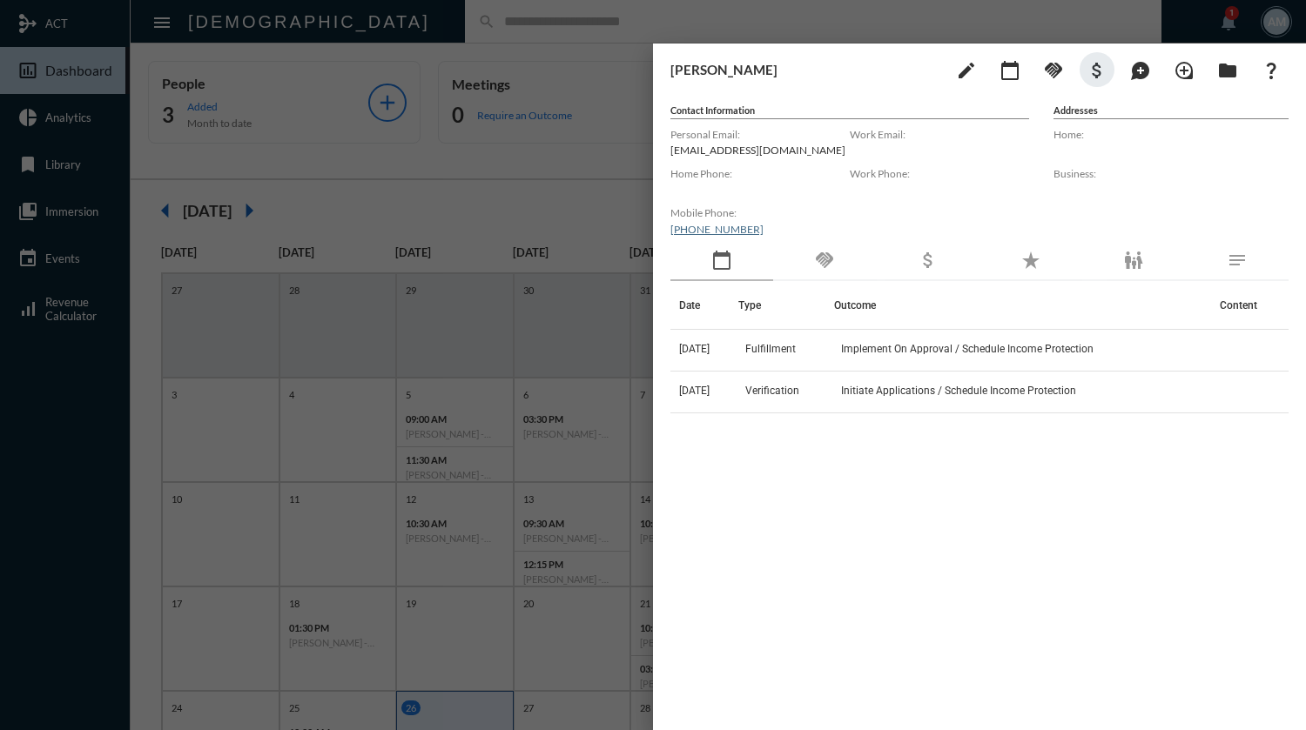
click at [567, 17] on div at bounding box center [653, 365] width 1306 height 730
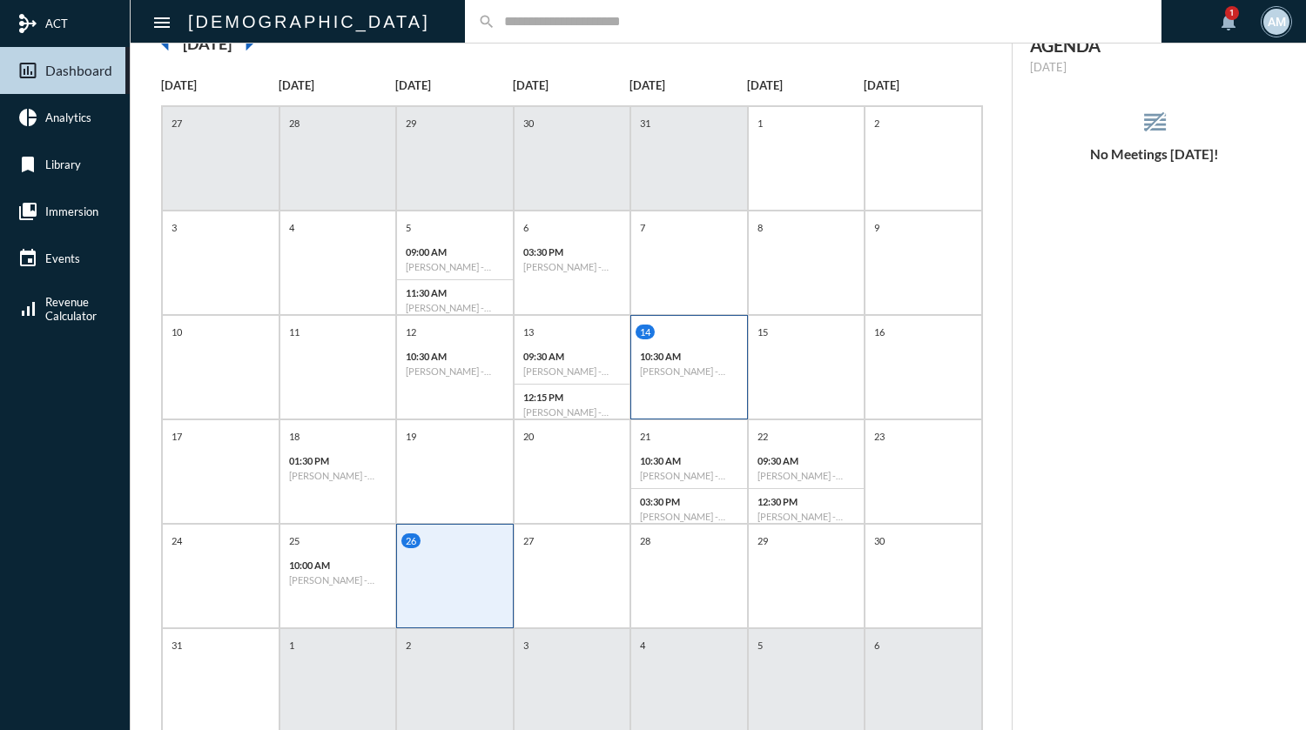
scroll to position [174, 0]
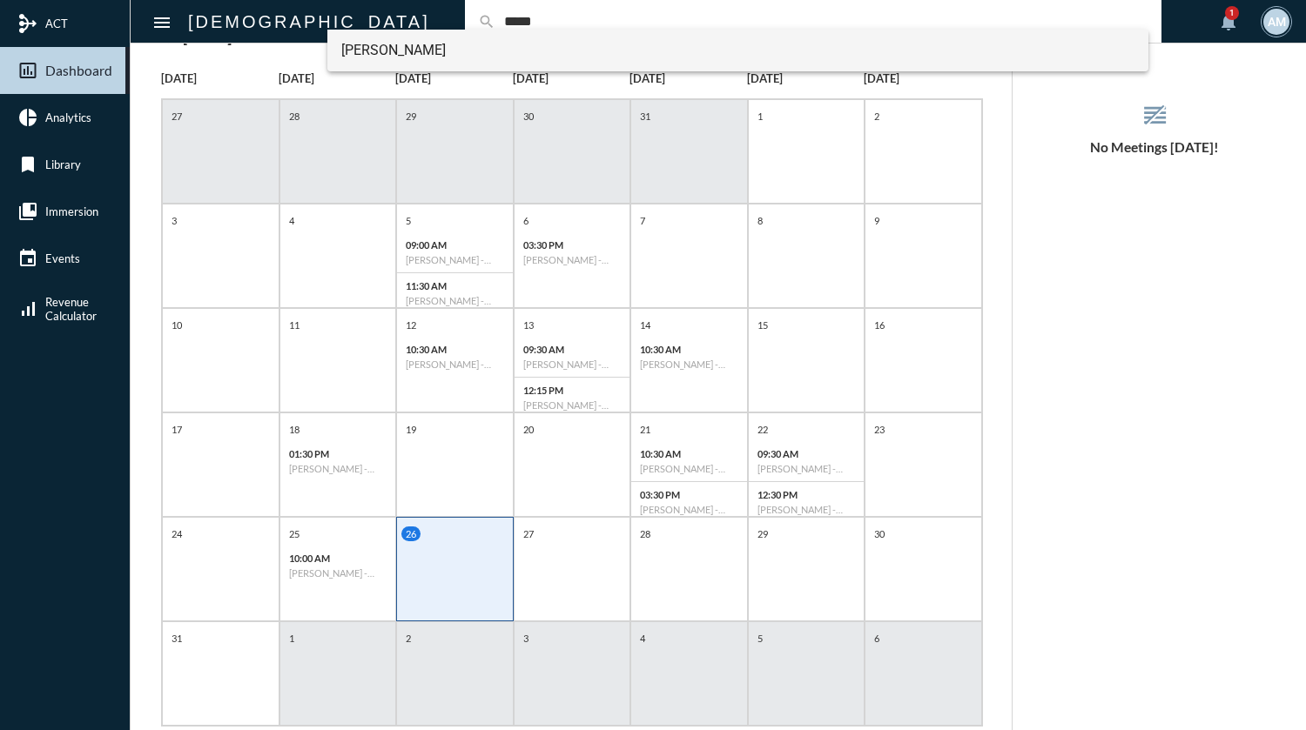
type input "*****"
click at [447, 50] on span "[PERSON_NAME]" at bounding box center [737, 51] width 793 height 42
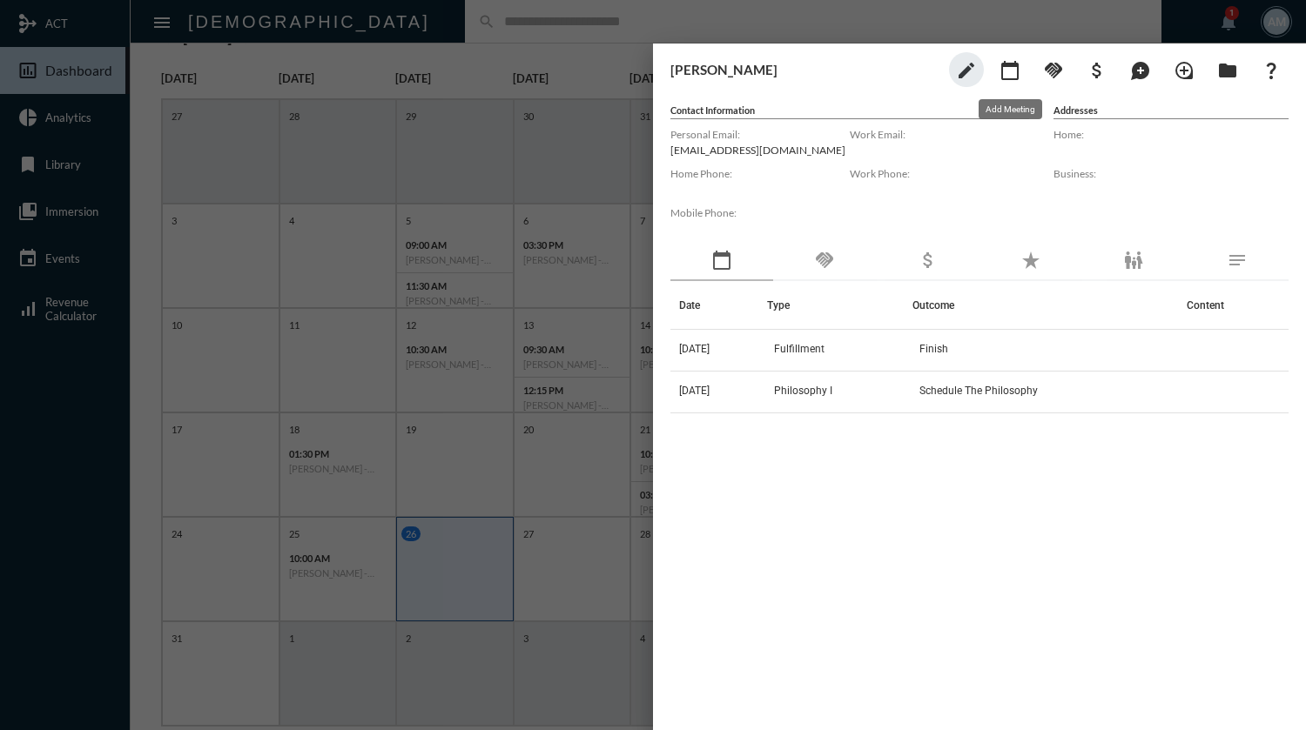
click at [1017, 73] on mat-icon "calendar_today" at bounding box center [1009, 70] width 21 height 21
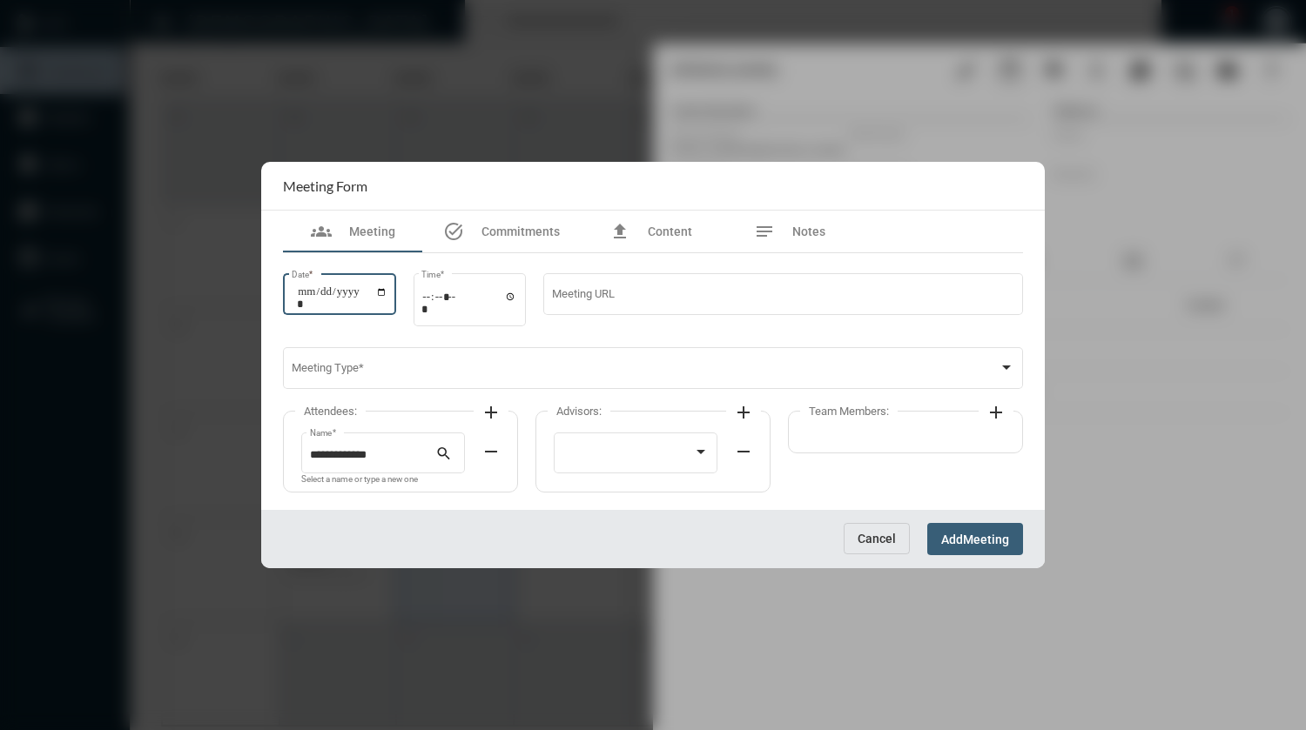
click at [386, 291] on input "Date *" at bounding box center [342, 298] width 91 height 24
type input "**********"
click at [433, 295] on input "Time *" at bounding box center [469, 302] width 96 height 25
type input "*****"
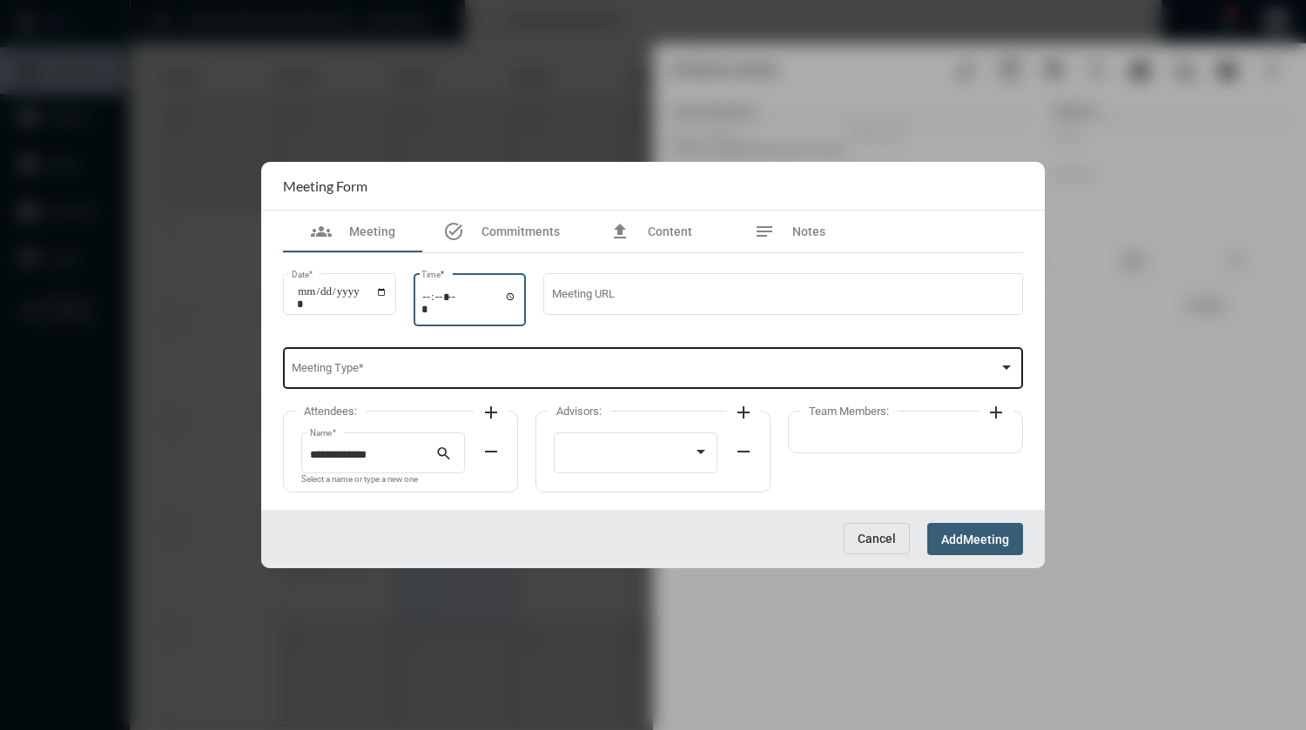
click at [420, 378] on span at bounding box center [646, 371] width 708 height 13
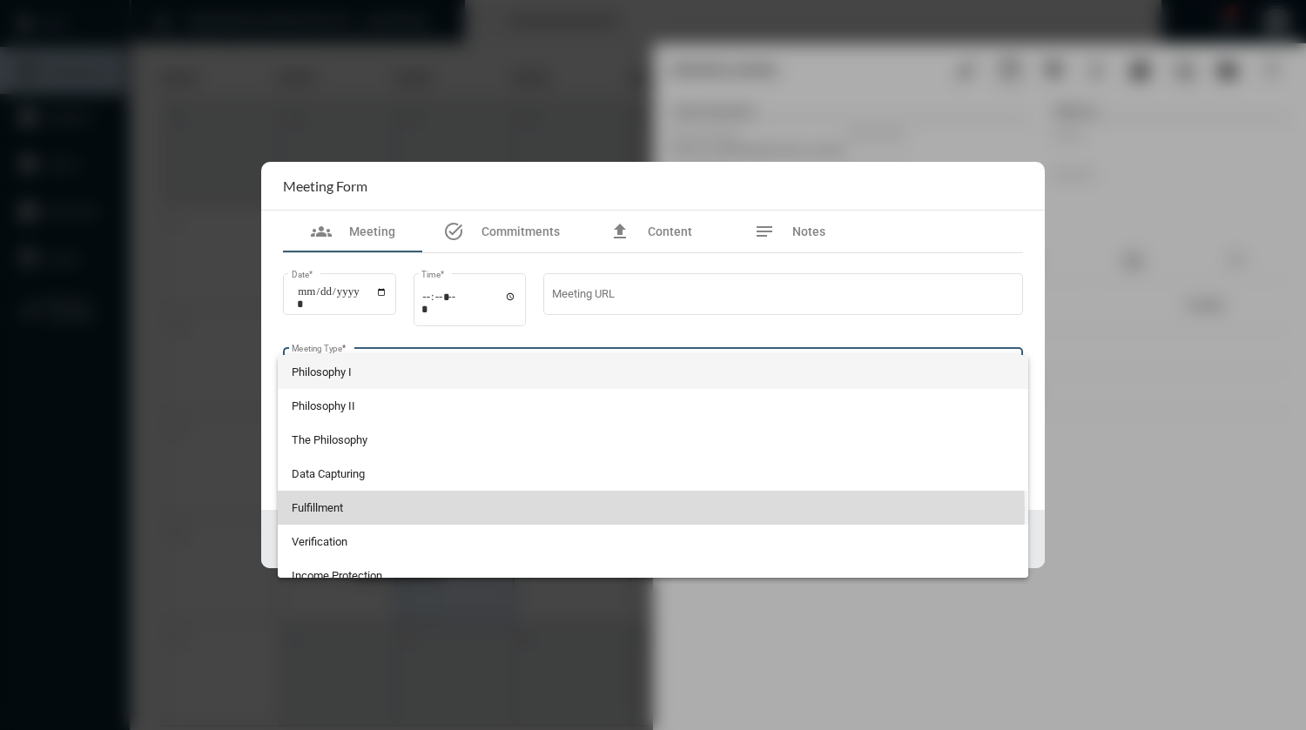
click at [374, 507] on span "Fulfillment" at bounding box center [653, 508] width 723 height 34
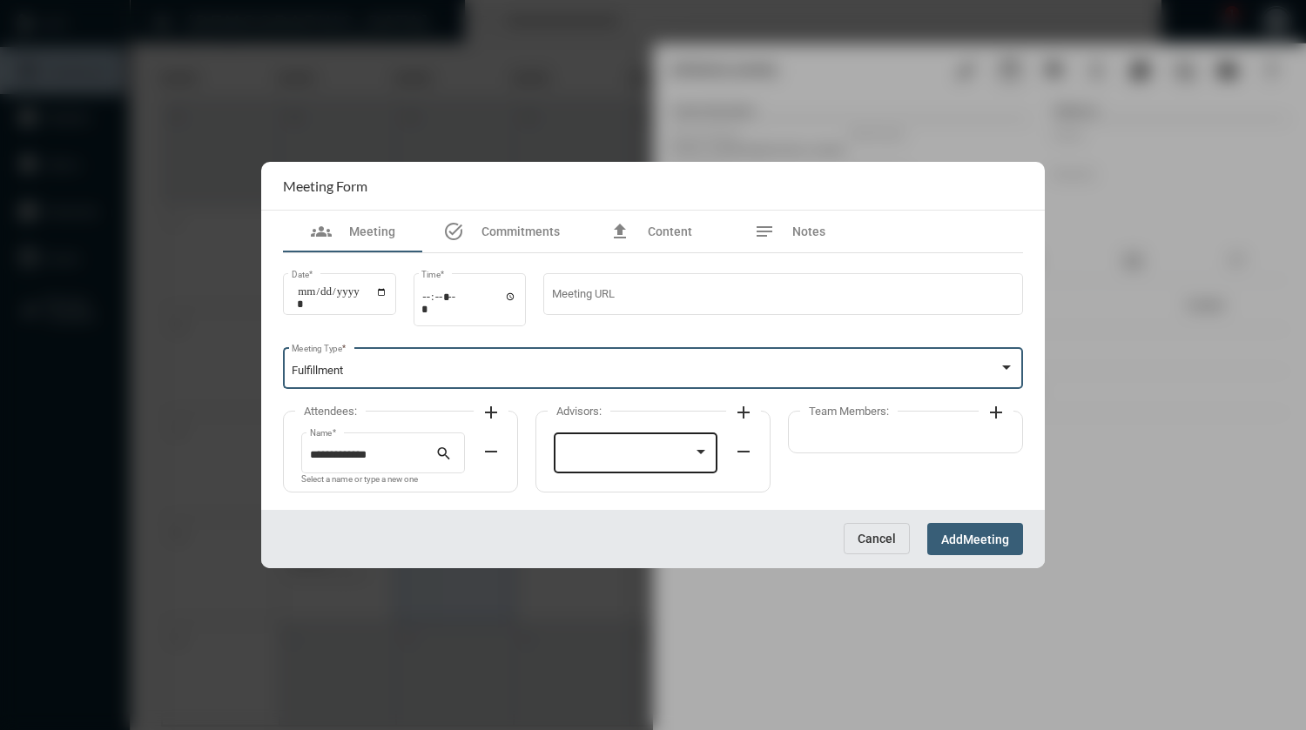
click at [625, 447] on div at bounding box center [635, 451] width 147 height 44
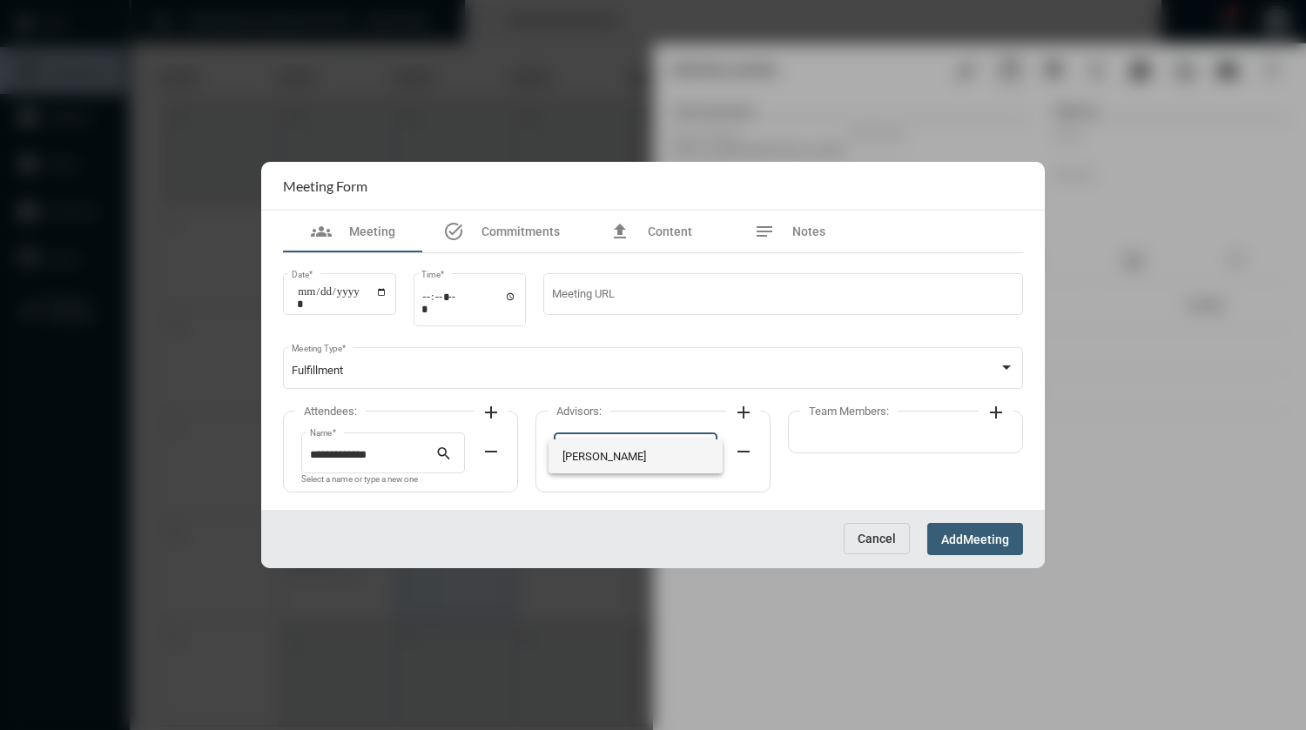
click at [622, 449] on span "[PERSON_NAME]" at bounding box center [635, 457] width 147 height 34
click at [977, 541] on span "Meeting" at bounding box center [986, 540] width 46 height 14
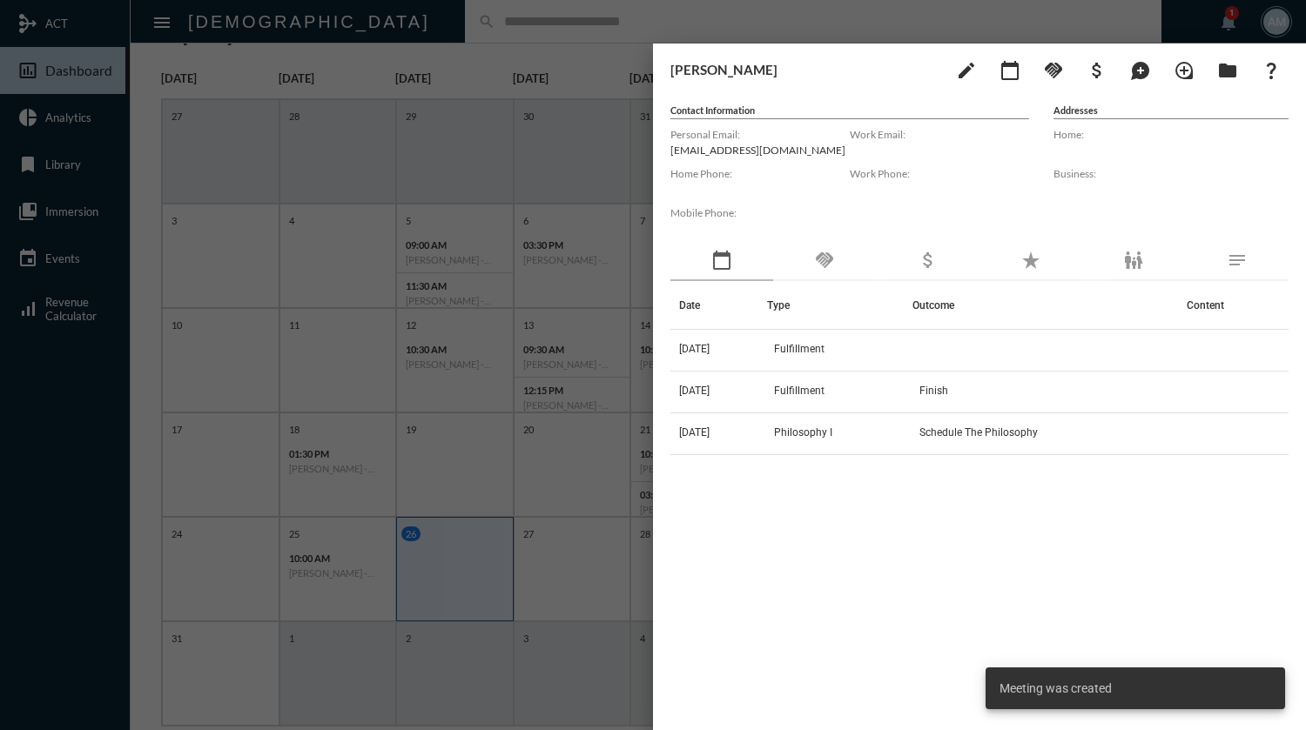
click at [705, 19] on div at bounding box center [653, 365] width 1306 height 730
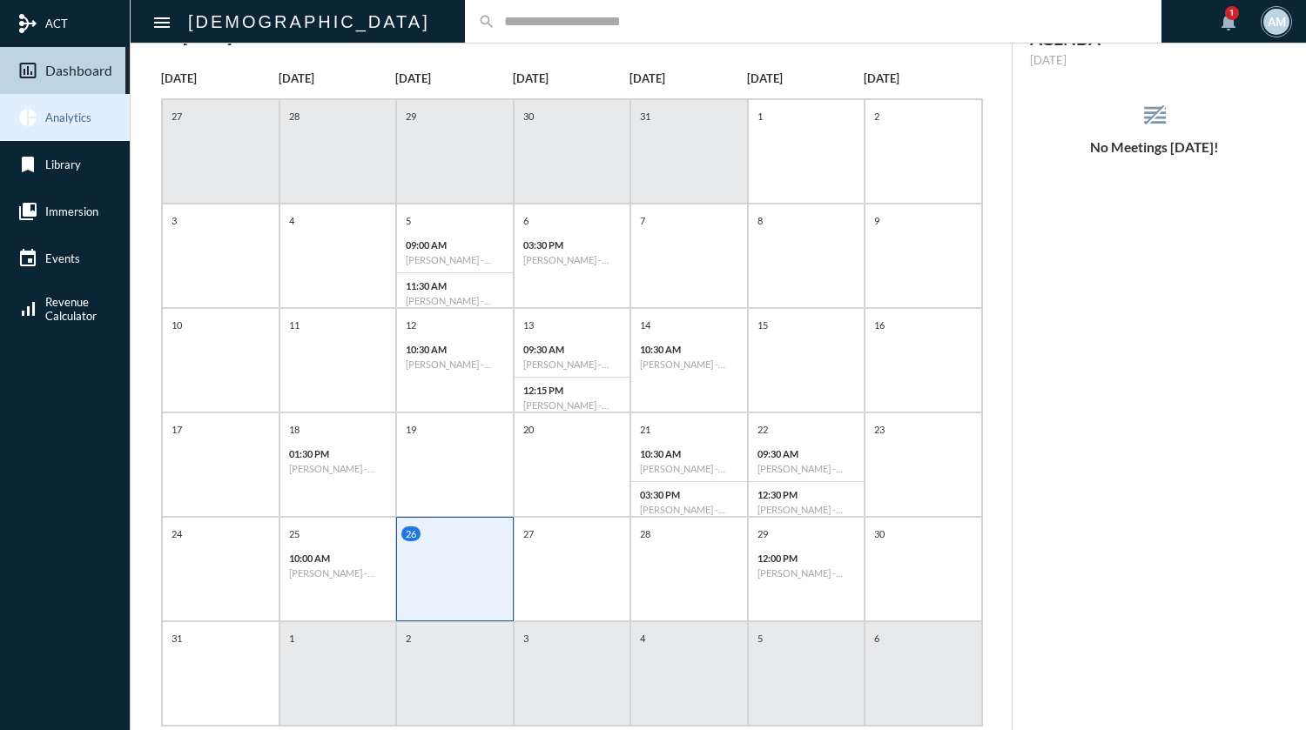
click at [64, 115] on span "Analytics" at bounding box center [68, 118] width 46 height 14
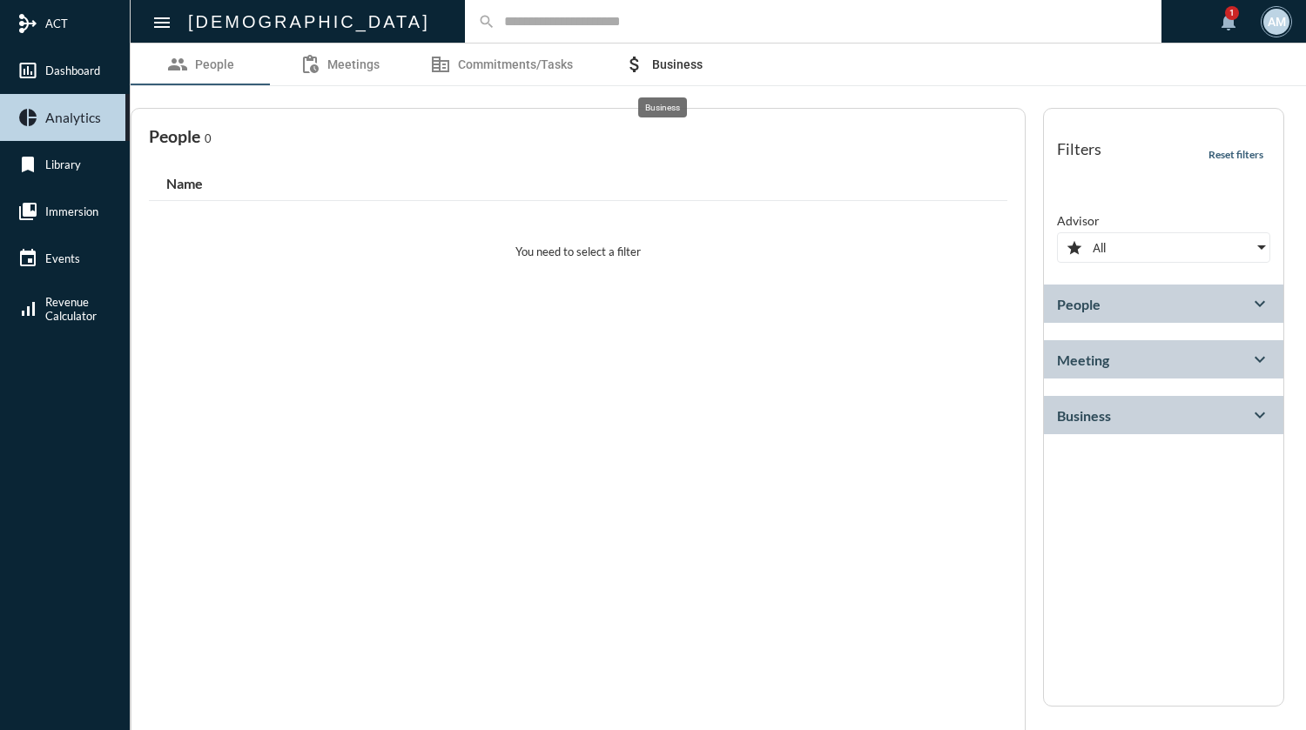
click at [653, 60] on span "Business" at bounding box center [677, 64] width 50 height 14
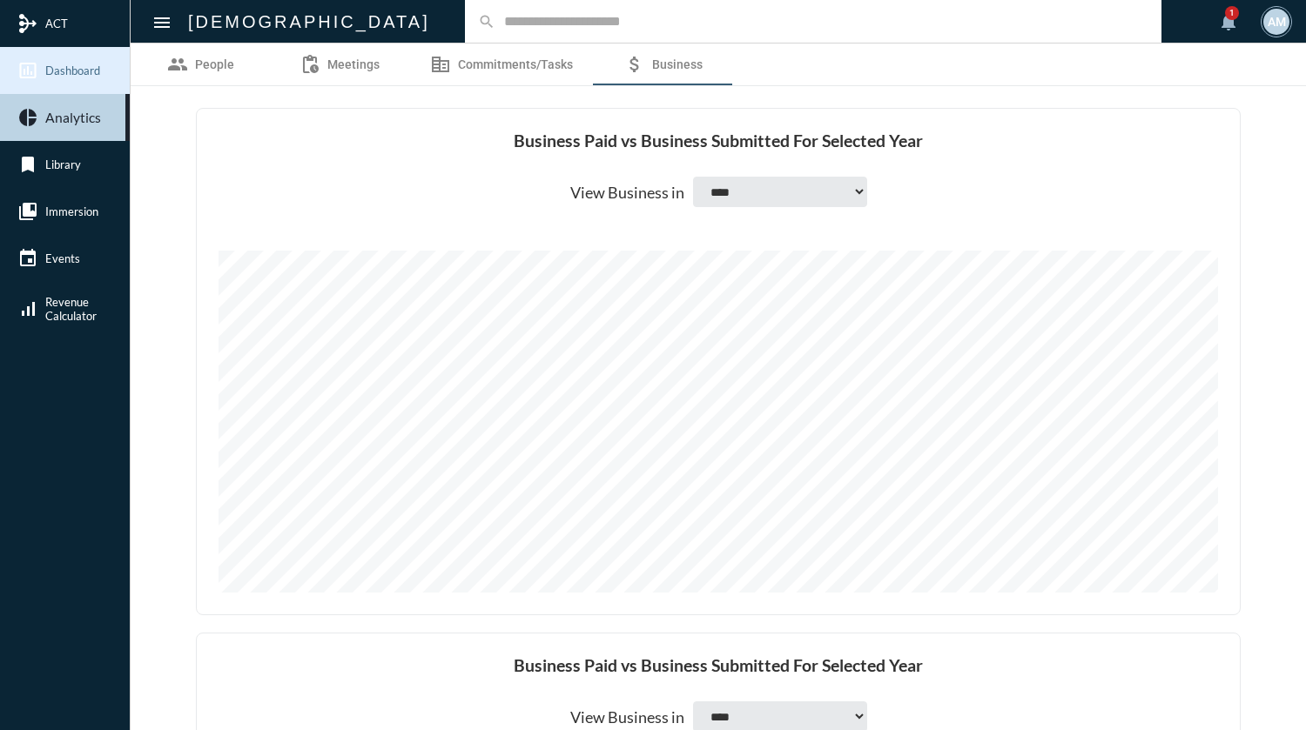
click at [84, 66] on span "Dashboard" at bounding box center [72, 71] width 55 height 14
